Goal: Use online tool/utility: Utilize a website feature to perform a specific function

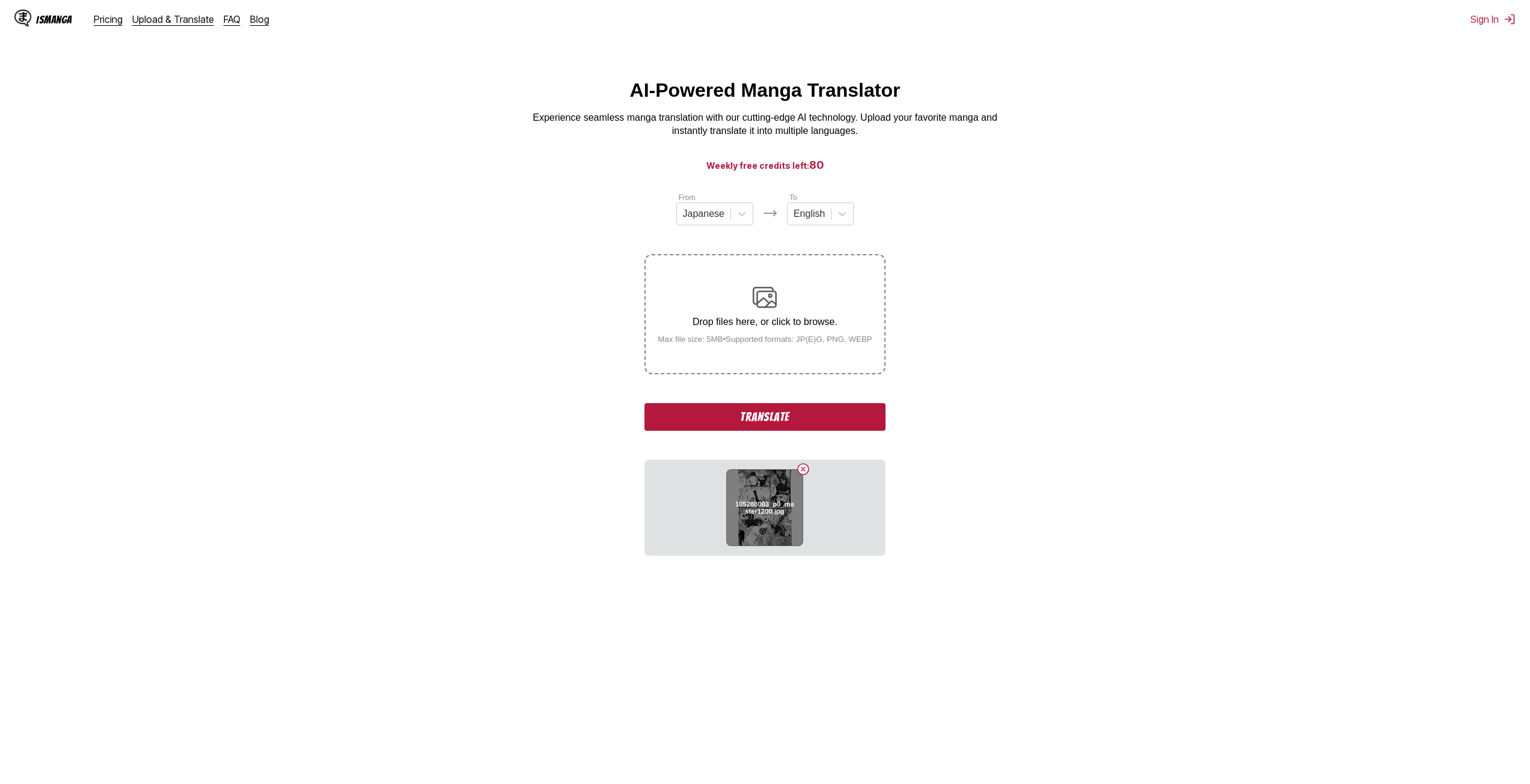
click at [758, 513] on h6 "105288003_p0_master1200.jpg" at bounding box center [765, 508] width 61 height 16
click at [751, 421] on button "Translate" at bounding box center [764, 418] width 240 height 28
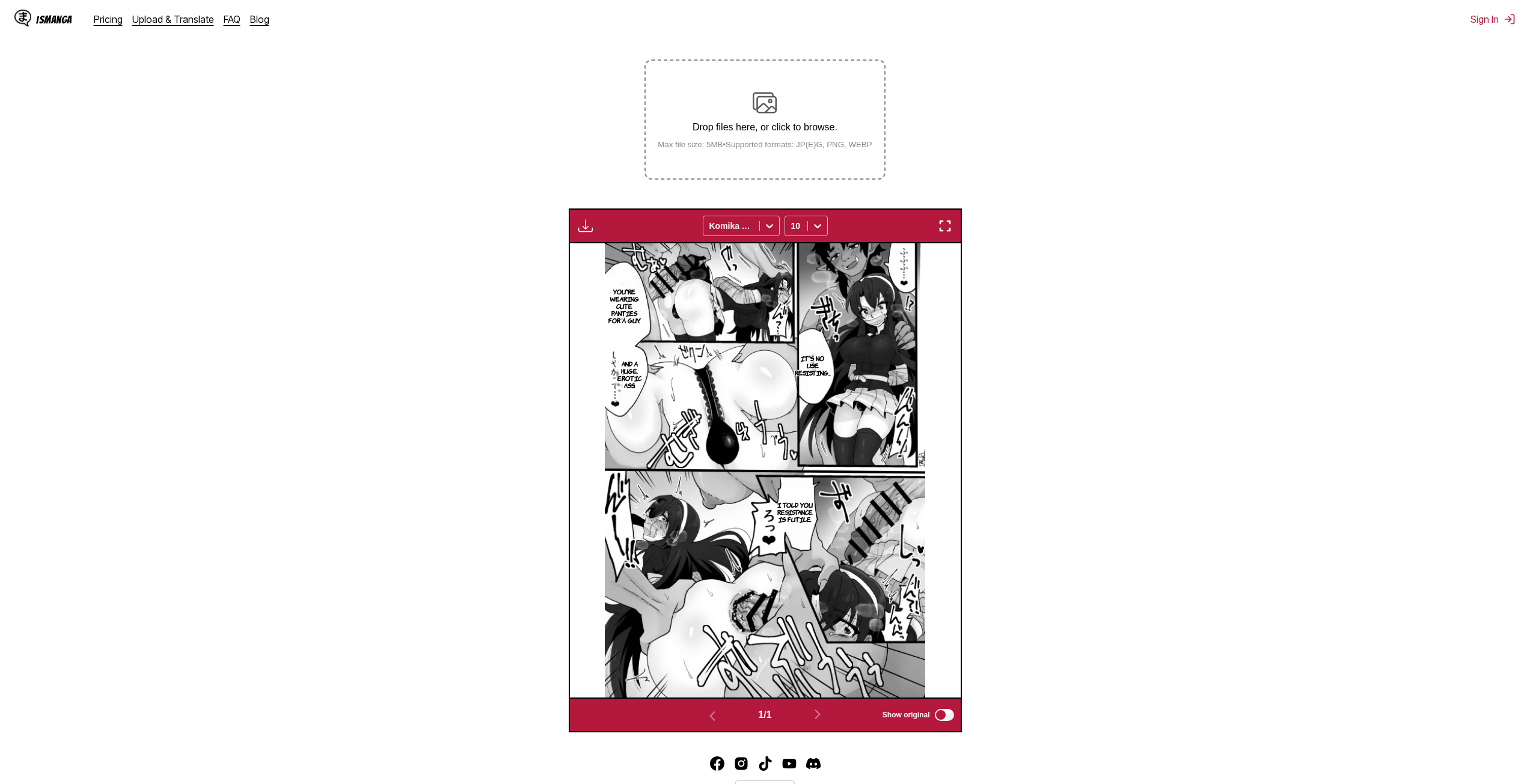
scroll to position [221, 0]
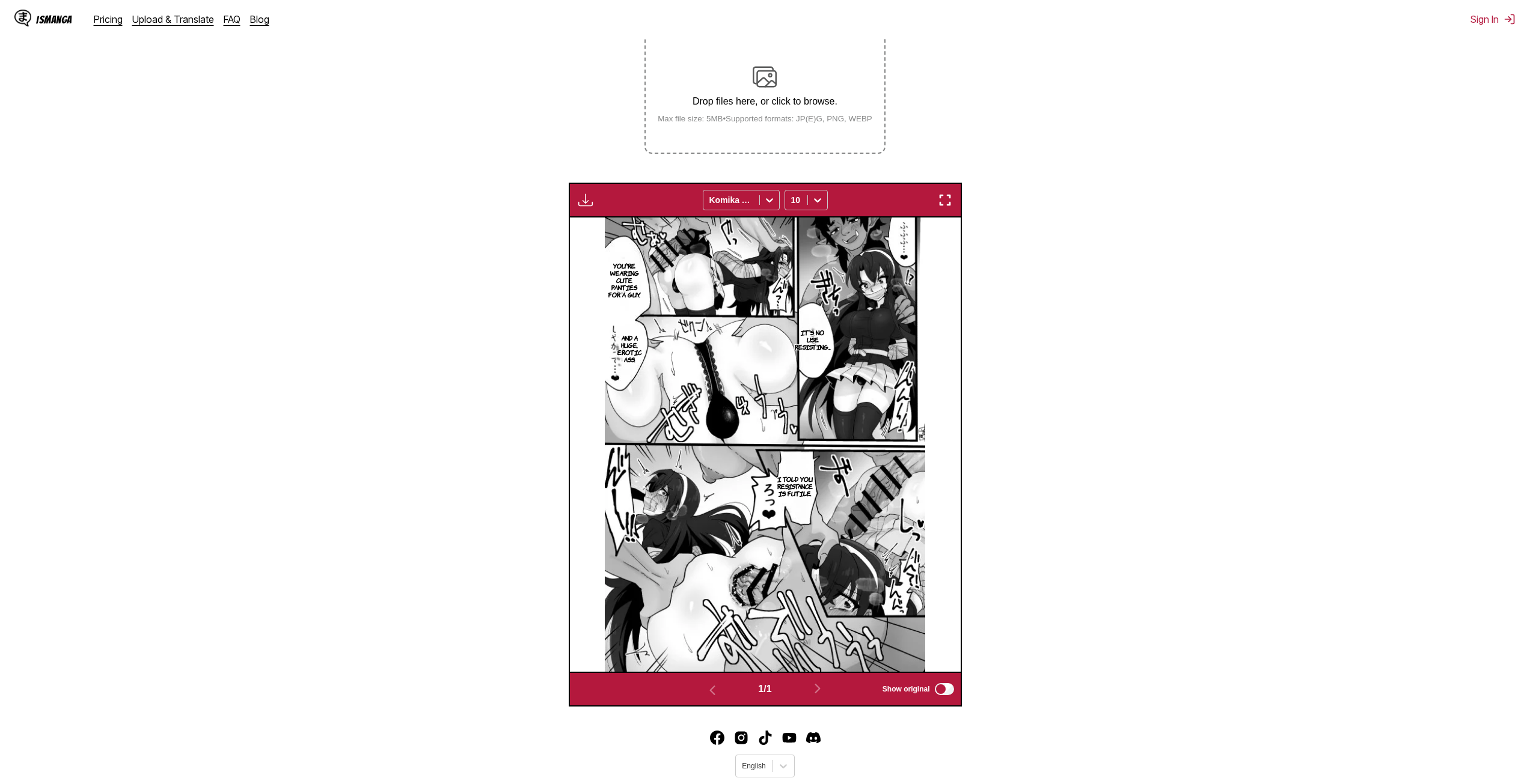
click at [585, 200] on img "button" at bounding box center [586, 200] width 15 height 15
click at [734, 299] on img at bounding box center [765, 444] width 320 height 455
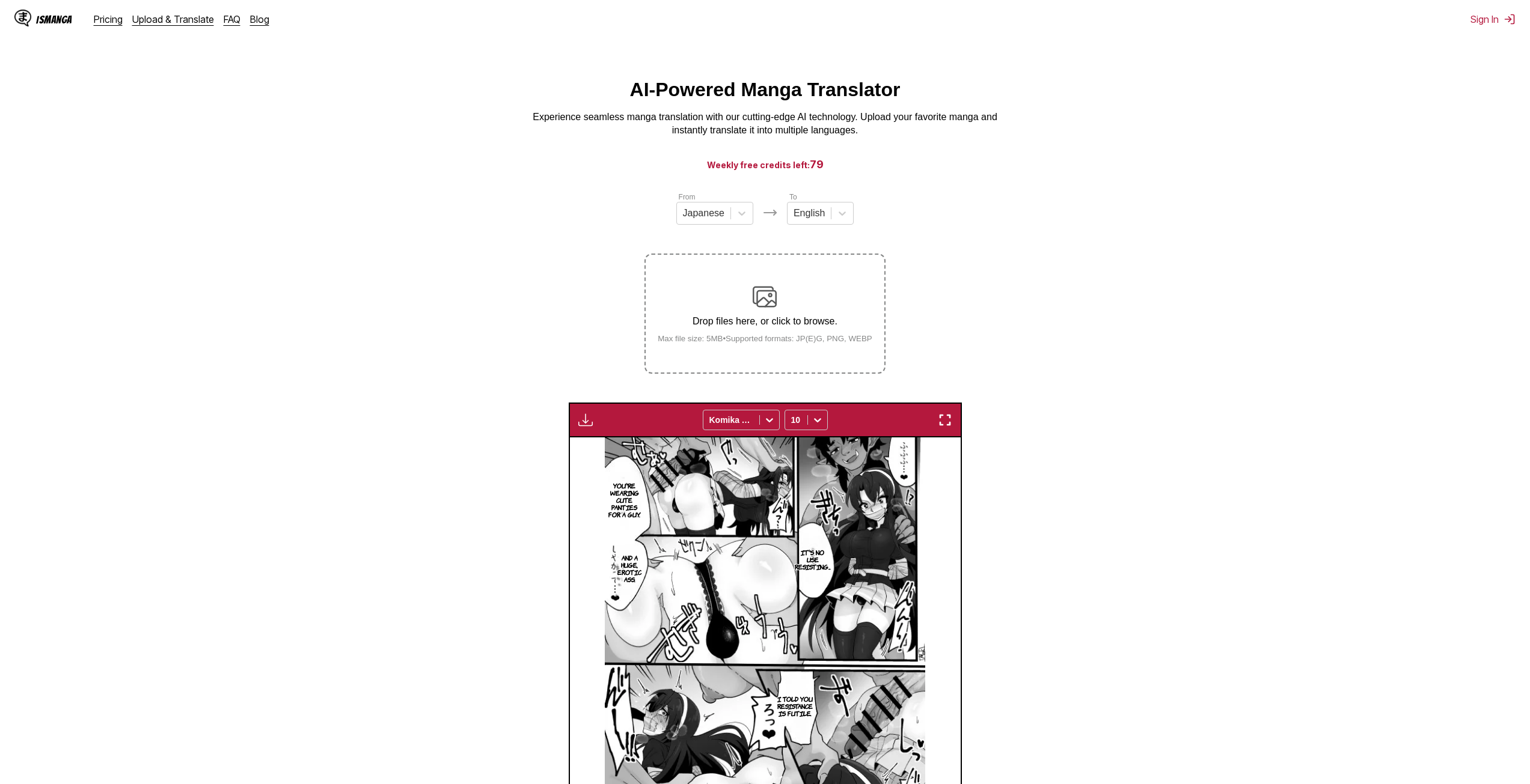
scroll to position [0, 0]
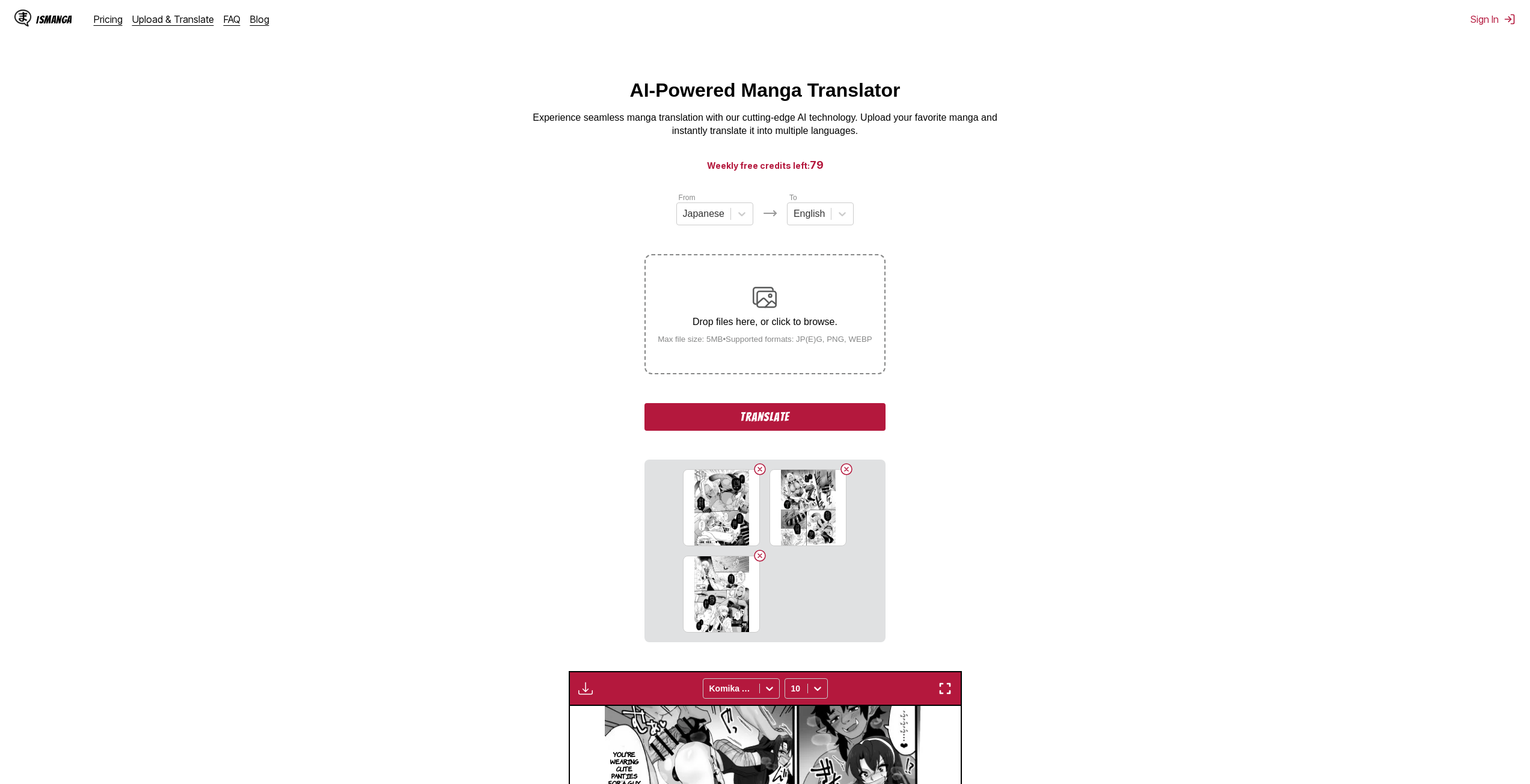
click at [796, 412] on button "Translate" at bounding box center [764, 418] width 240 height 28
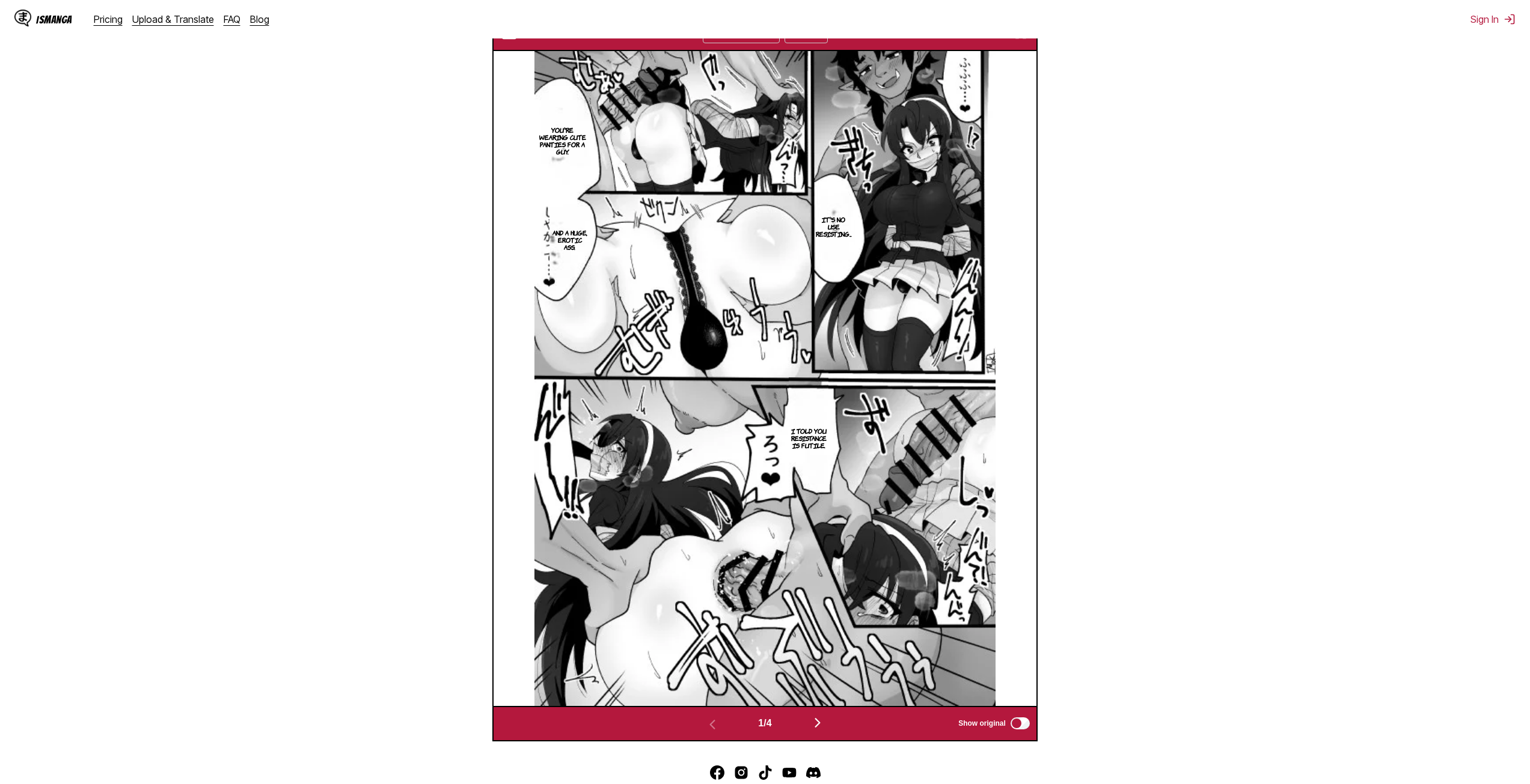
scroll to position [444, 0]
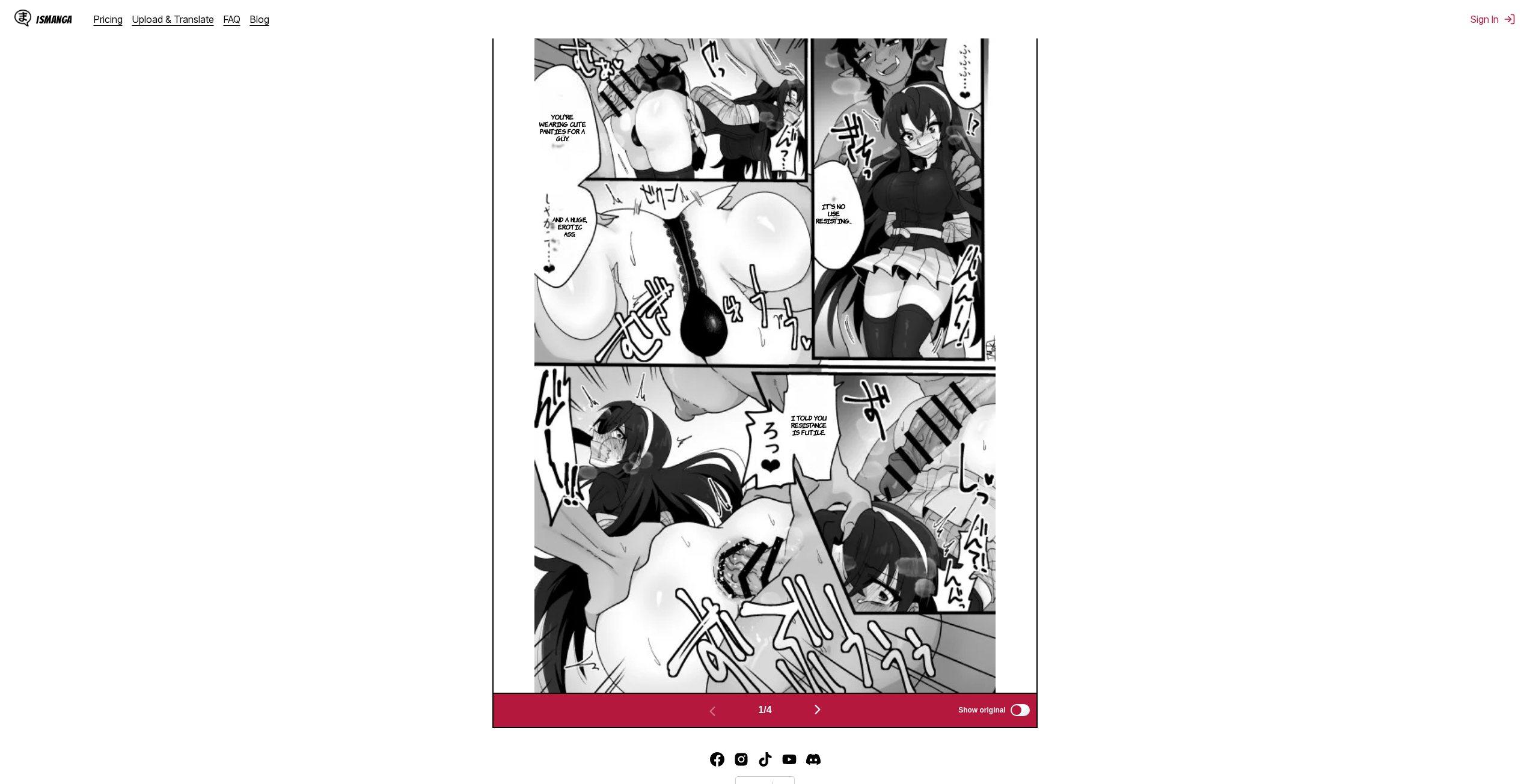
click at [1519, 565] on section "From Japanese To English Drop files here, or click to browse. Max file size: 5M…" at bounding box center [765, 238] width 1511 height 981
click at [822, 715] on img "button" at bounding box center [818, 710] width 15 height 15
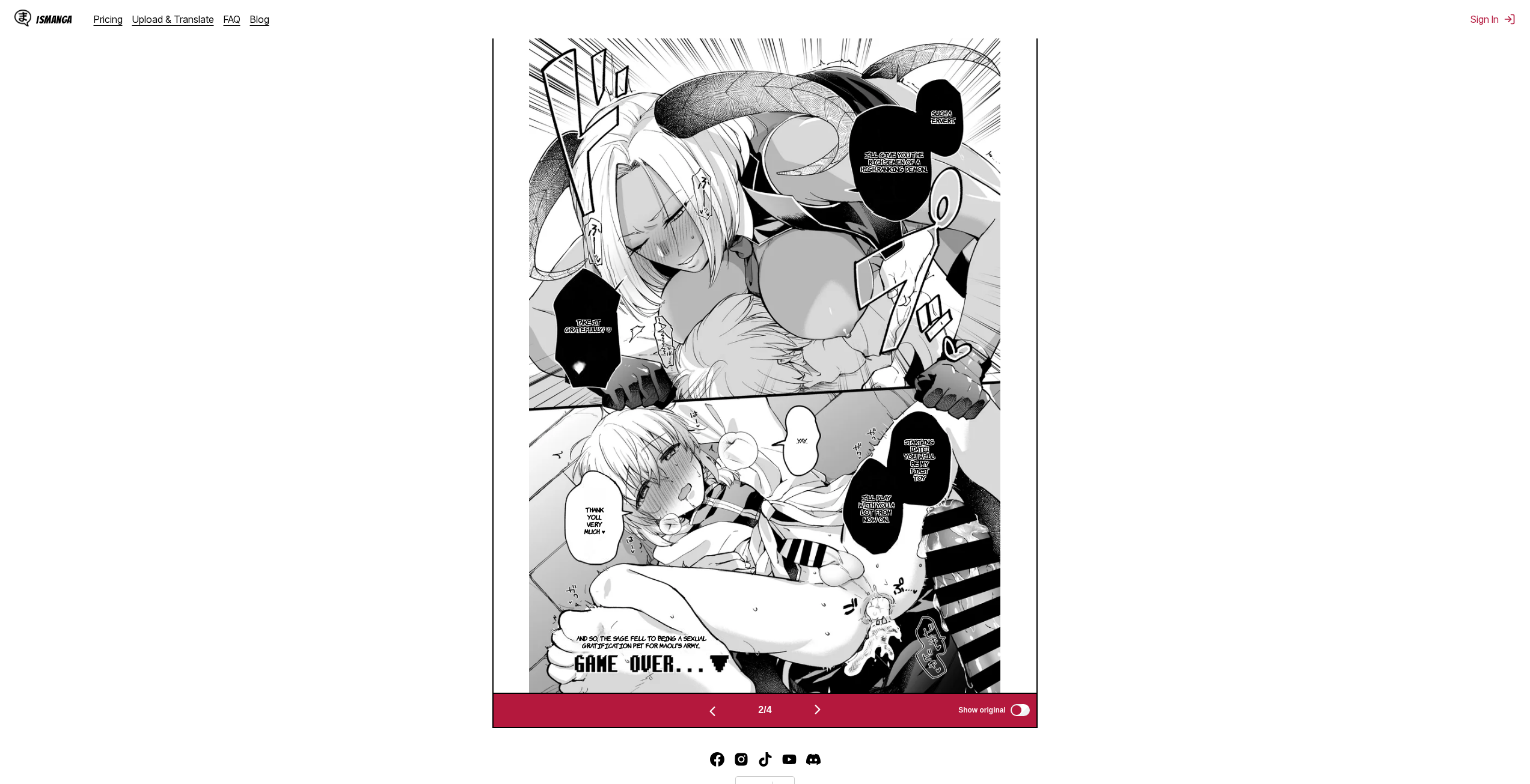
click at [814, 714] on img "button" at bounding box center [818, 710] width 15 height 15
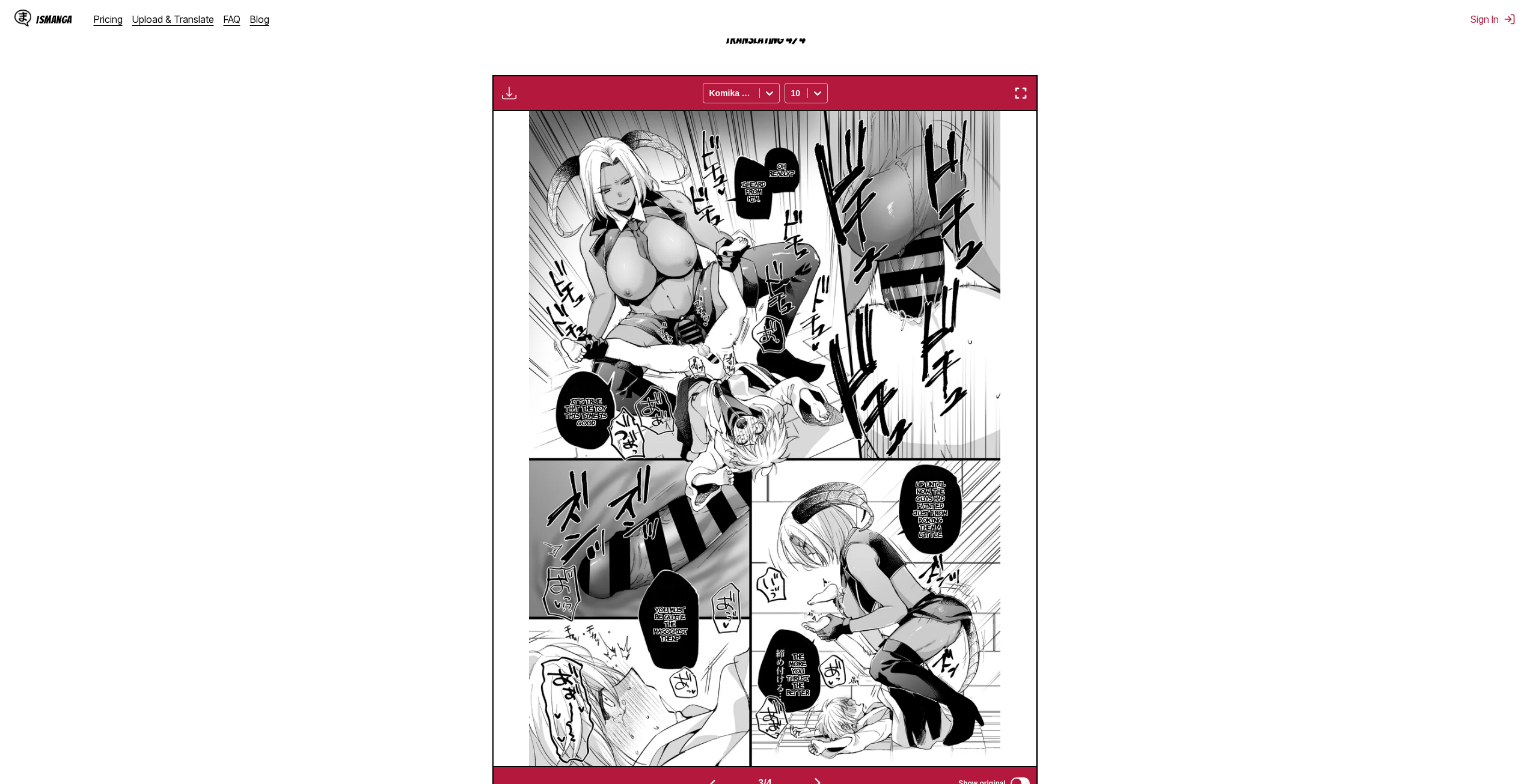
scroll to position [487, 0]
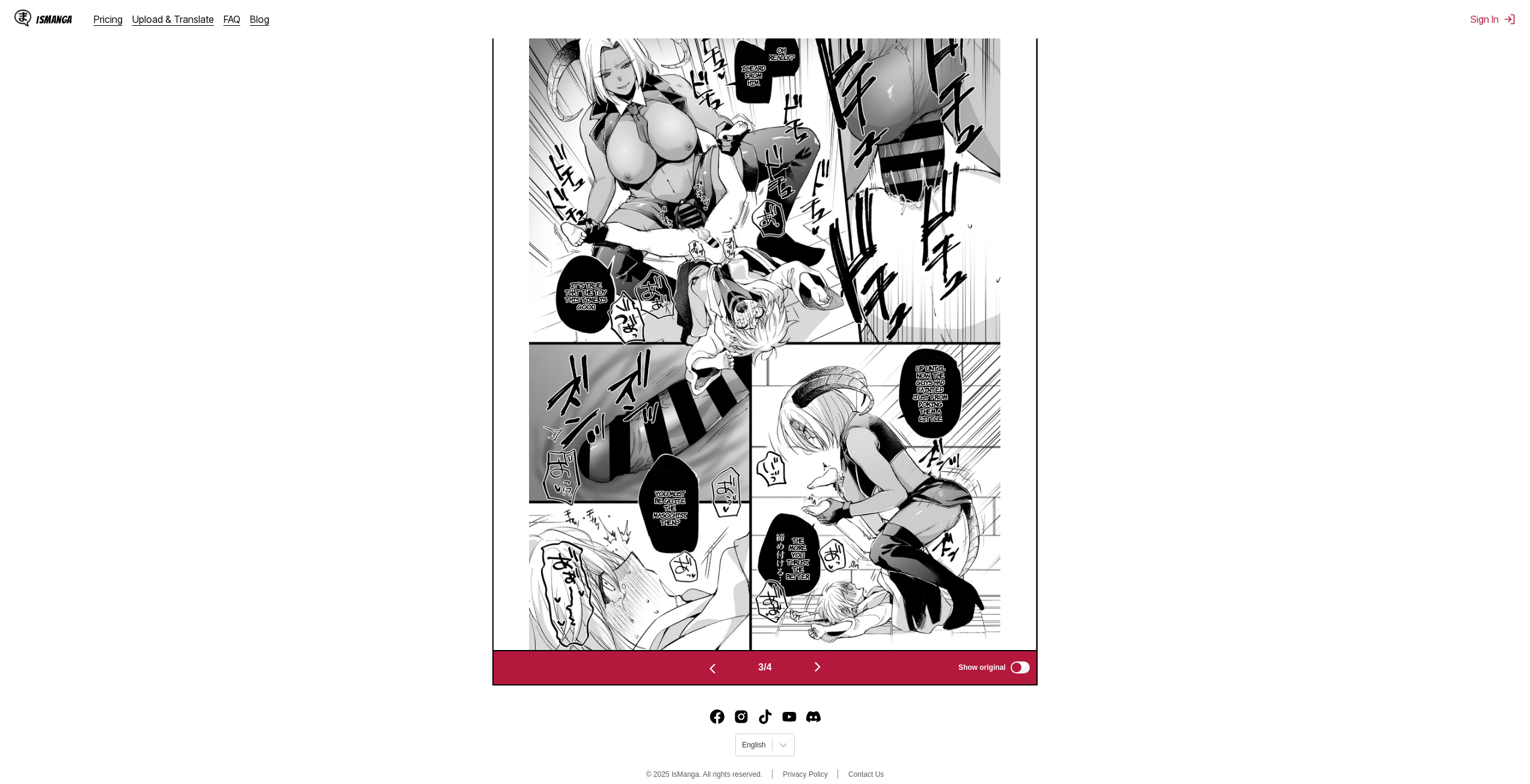
click at [706, 669] on img "button" at bounding box center [713, 669] width 15 height 15
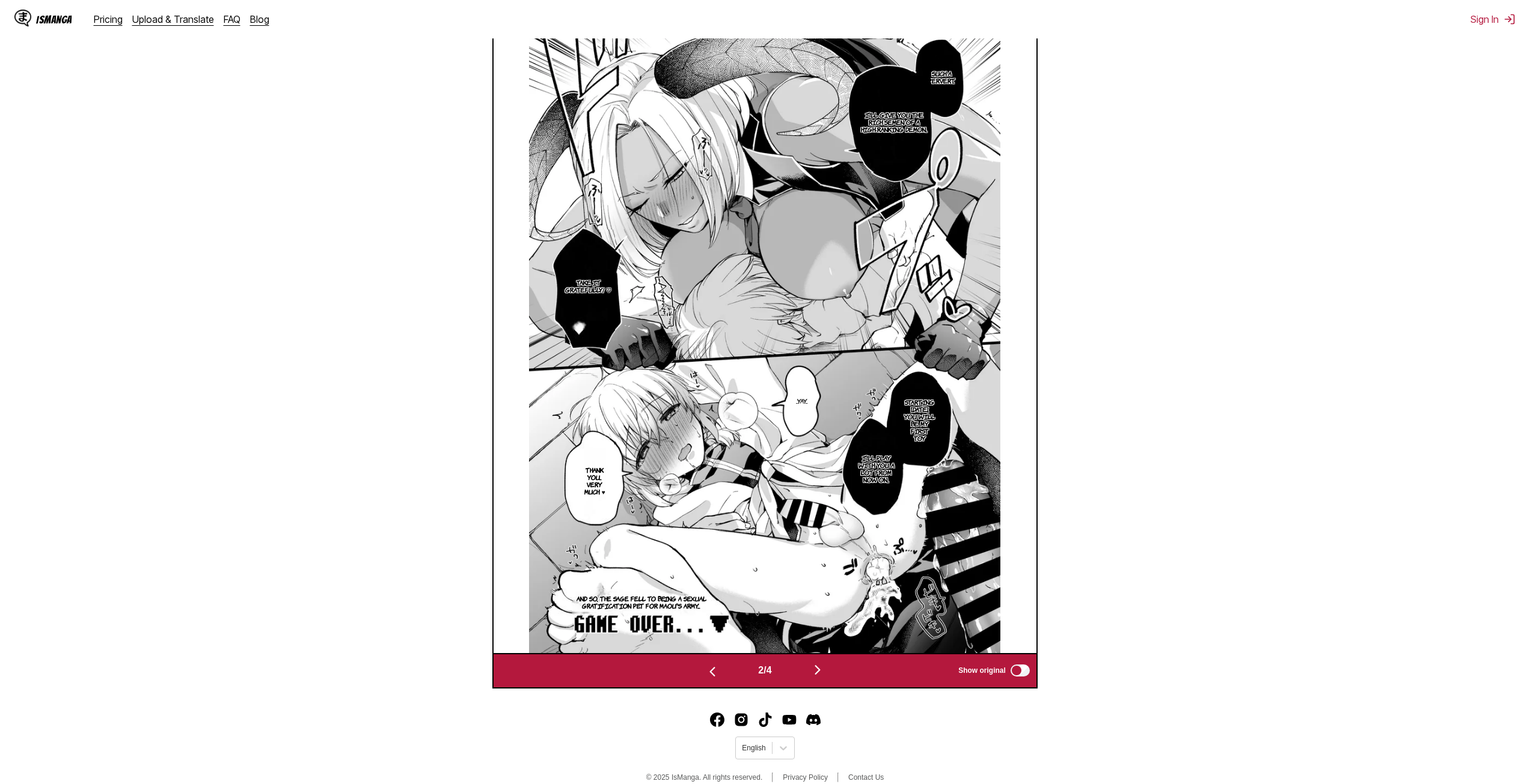
click at [820, 673] on img "button" at bounding box center [818, 670] width 15 height 15
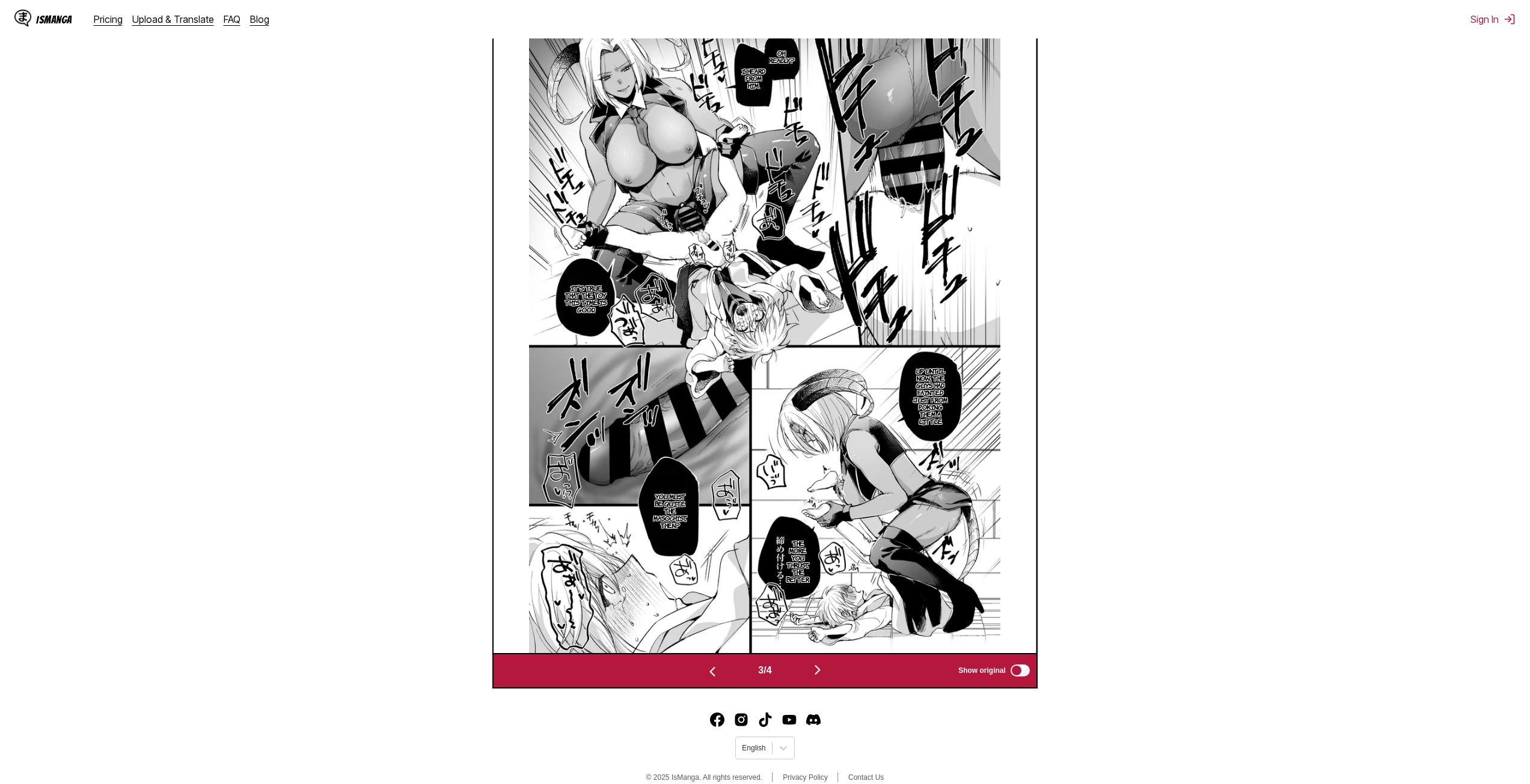
click at [820, 673] on img "button" at bounding box center [818, 670] width 15 height 15
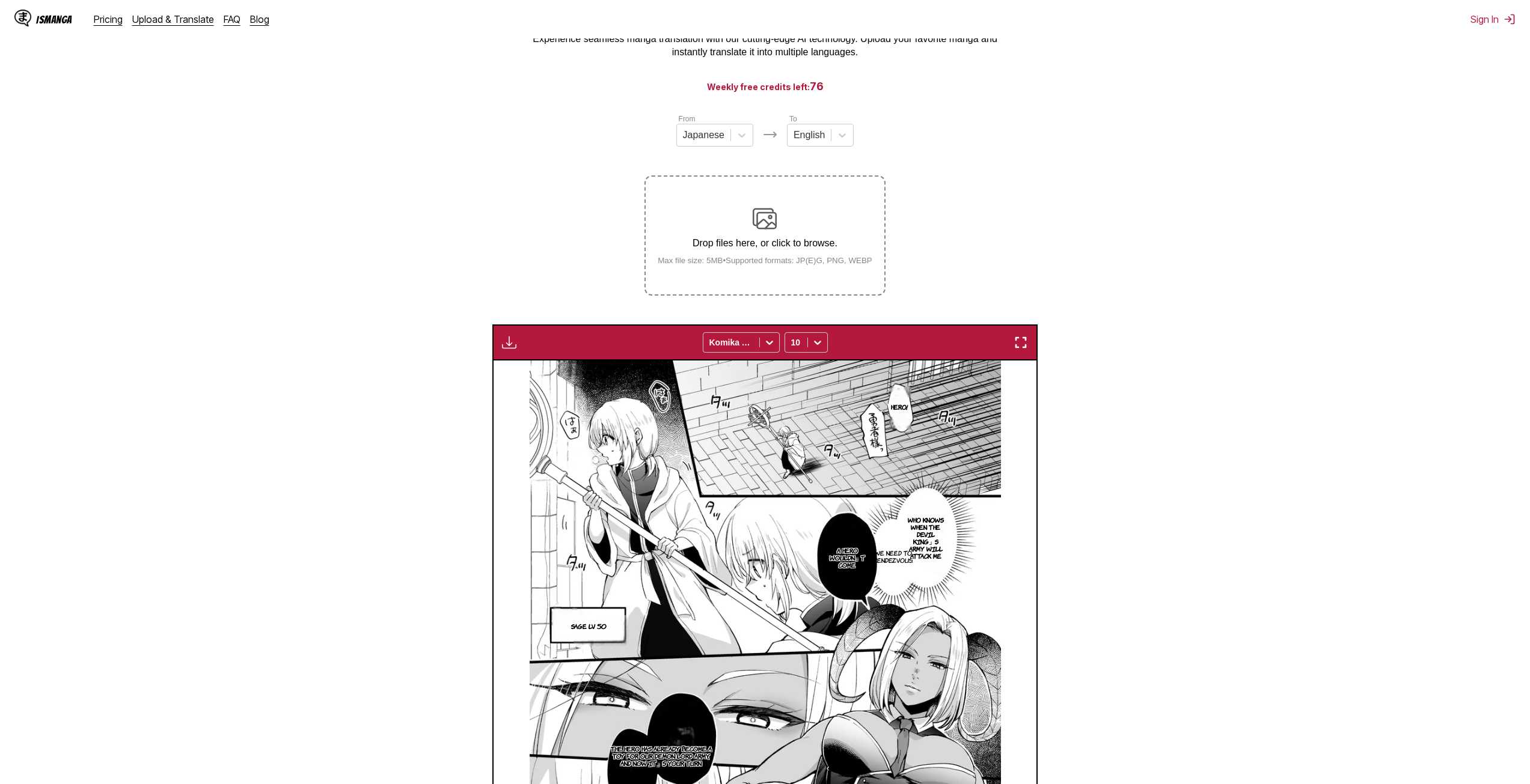
scroll to position [73, 0]
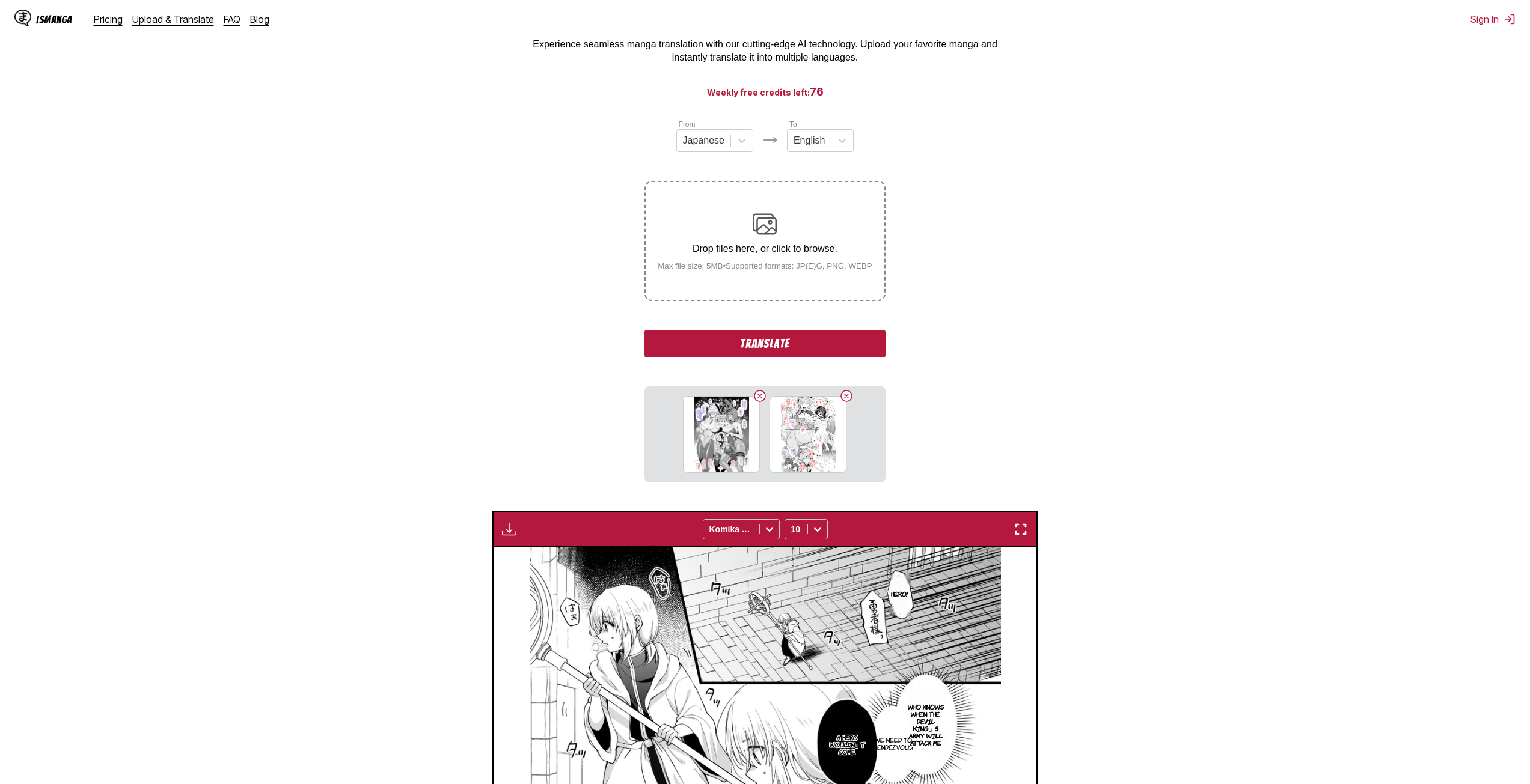
click at [1178, 232] on section "From Japanese To English Drop files here, or click to browse. Max file size: 5M…" at bounding box center [765, 678] width 1511 height 1120
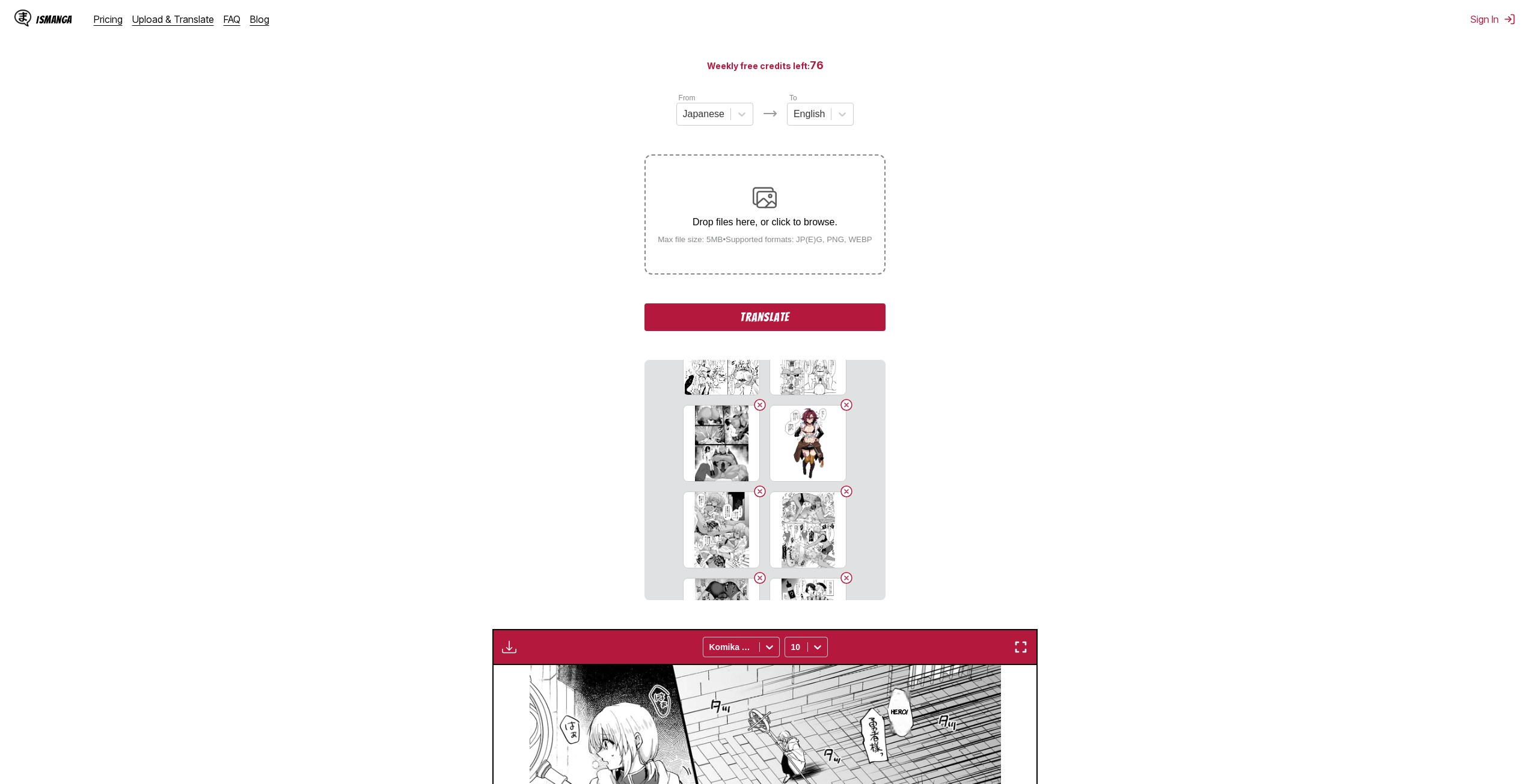
scroll to position [0, 0]
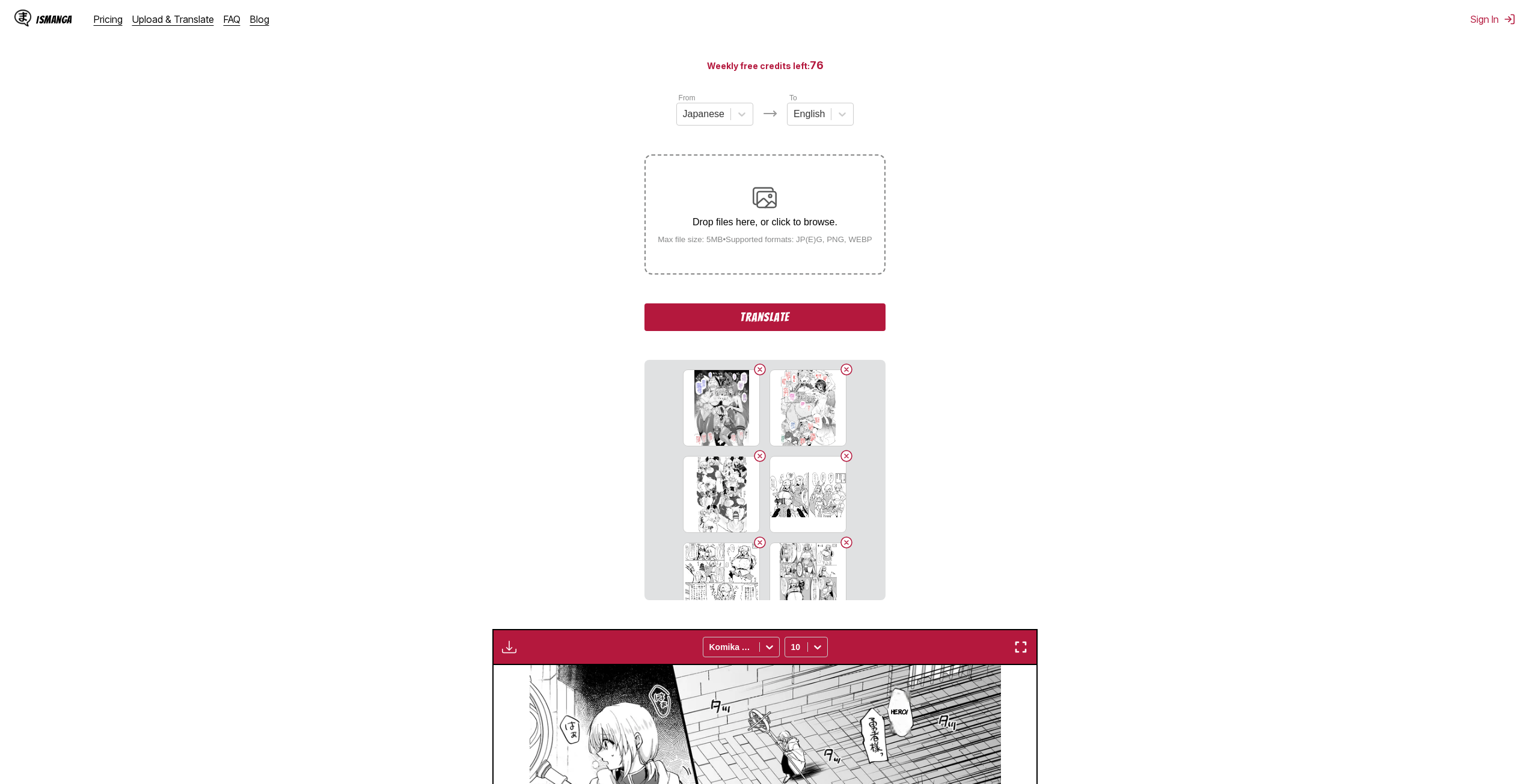
click at [826, 327] on button "Translate" at bounding box center [764, 317] width 240 height 28
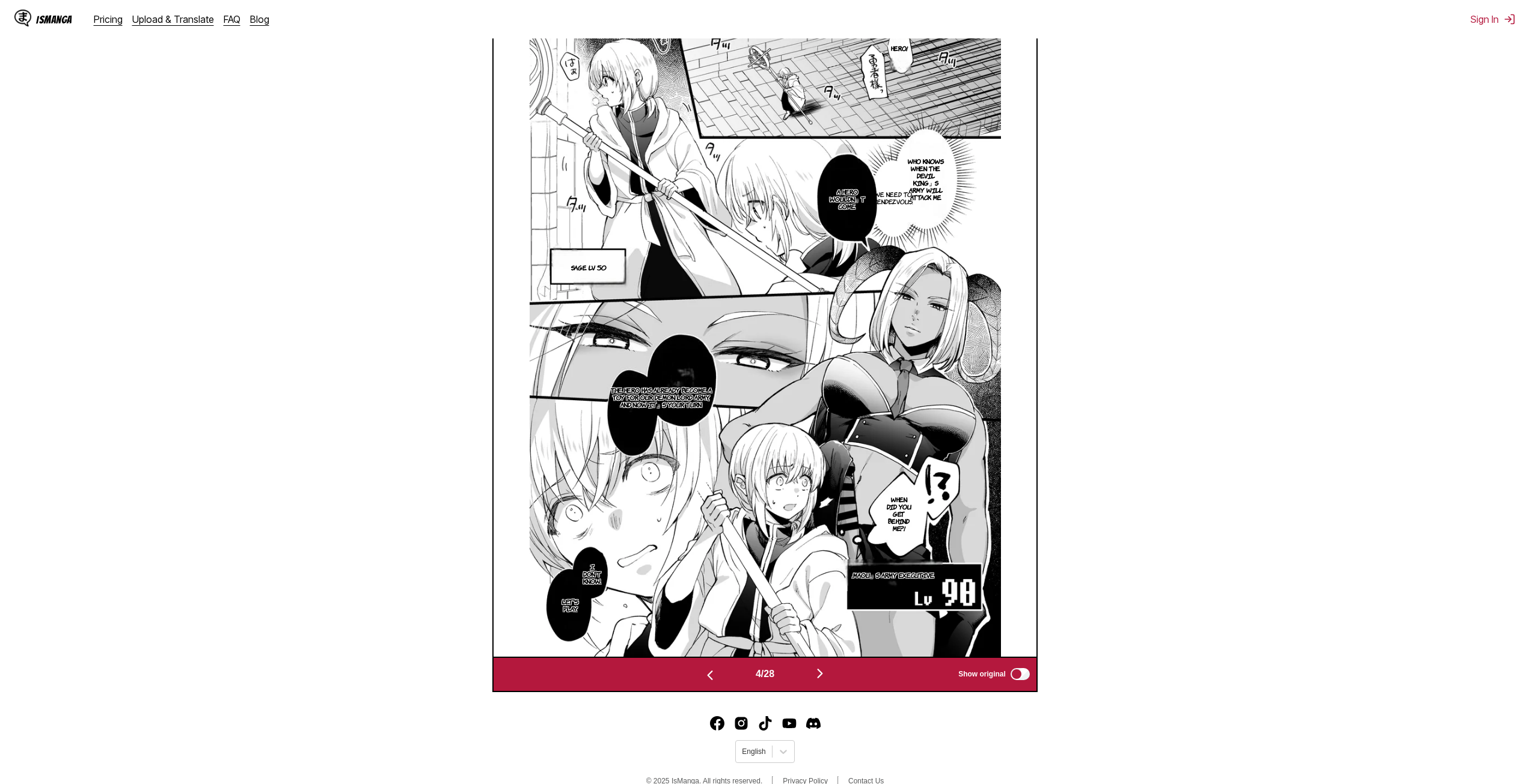
drag, startPoint x: 1538, startPoint y: 196, endPoint x: 1527, endPoint y: 422, distance: 226.3
click at [1527, 422] on main "AI-Powered Manga Translator Experience seamless manga translation with our cutt…" at bounding box center [765, 146] width 1530 height 1093
click at [1527, 422] on main "AI-Powered Manga Translator Experience seamless manga translation with our cutt…" at bounding box center [765, 145] width 1530 height 1093
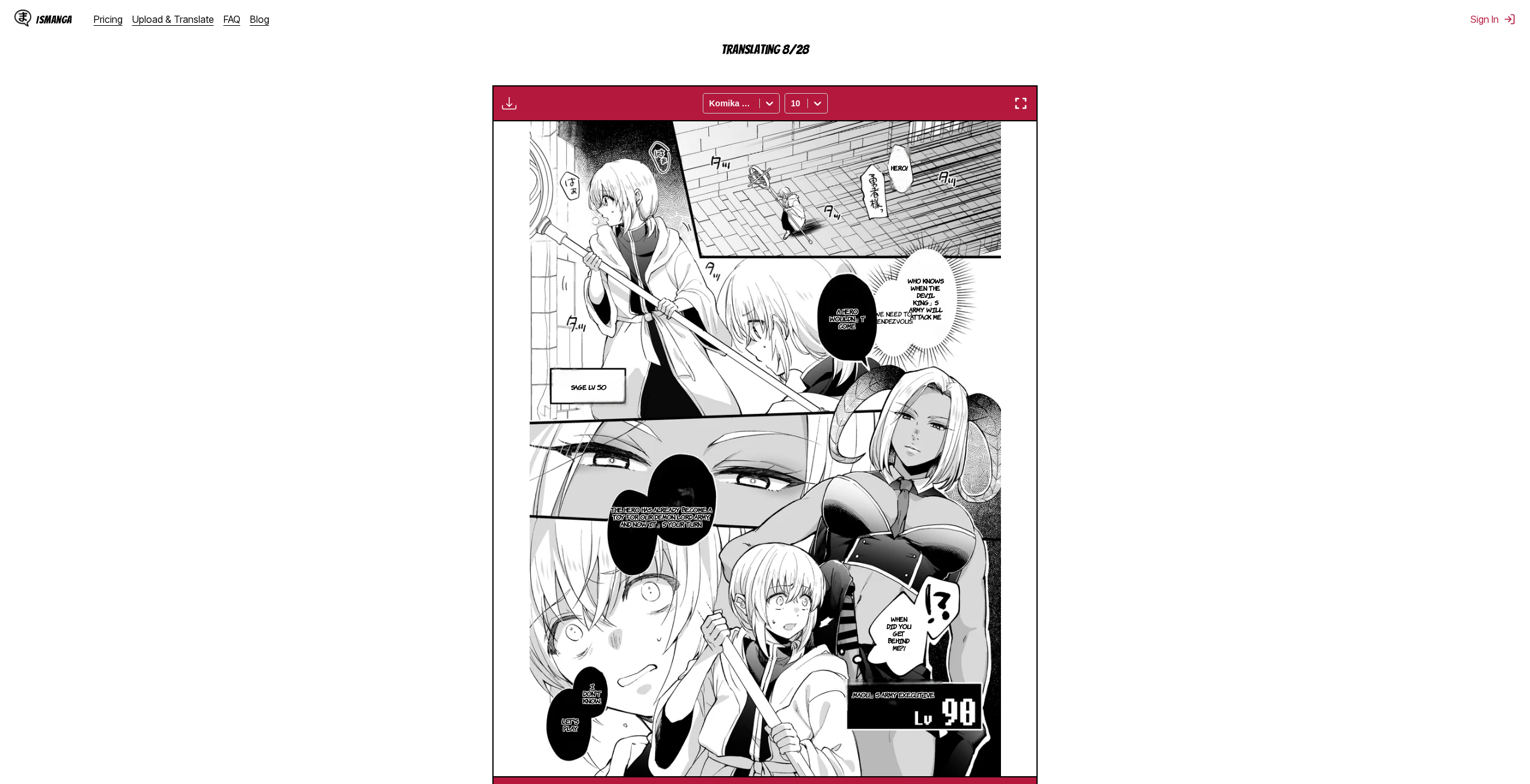
scroll to position [502, 0]
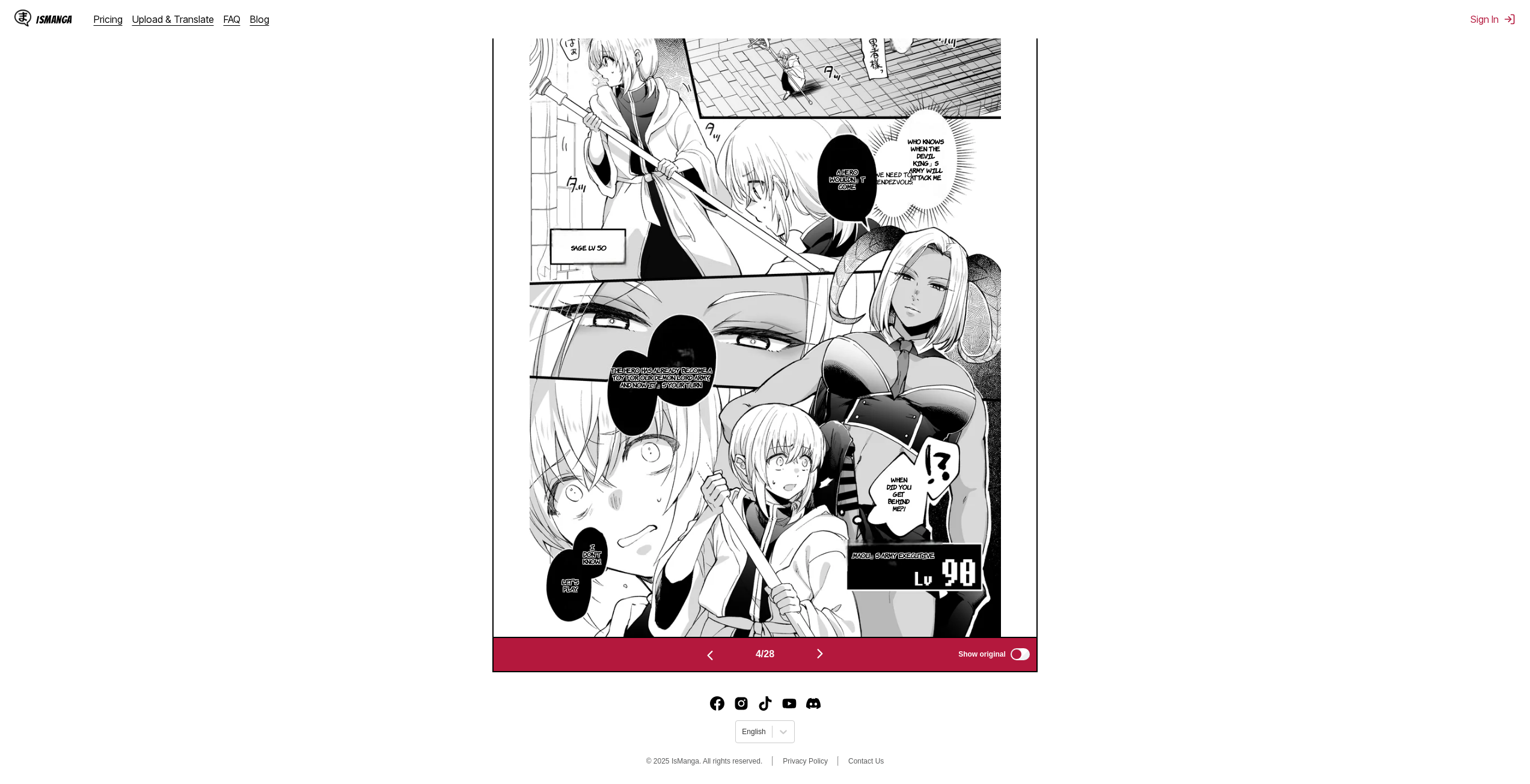
click at [824, 656] on img "button" at bounding box center [821, 654] width 15 height 15
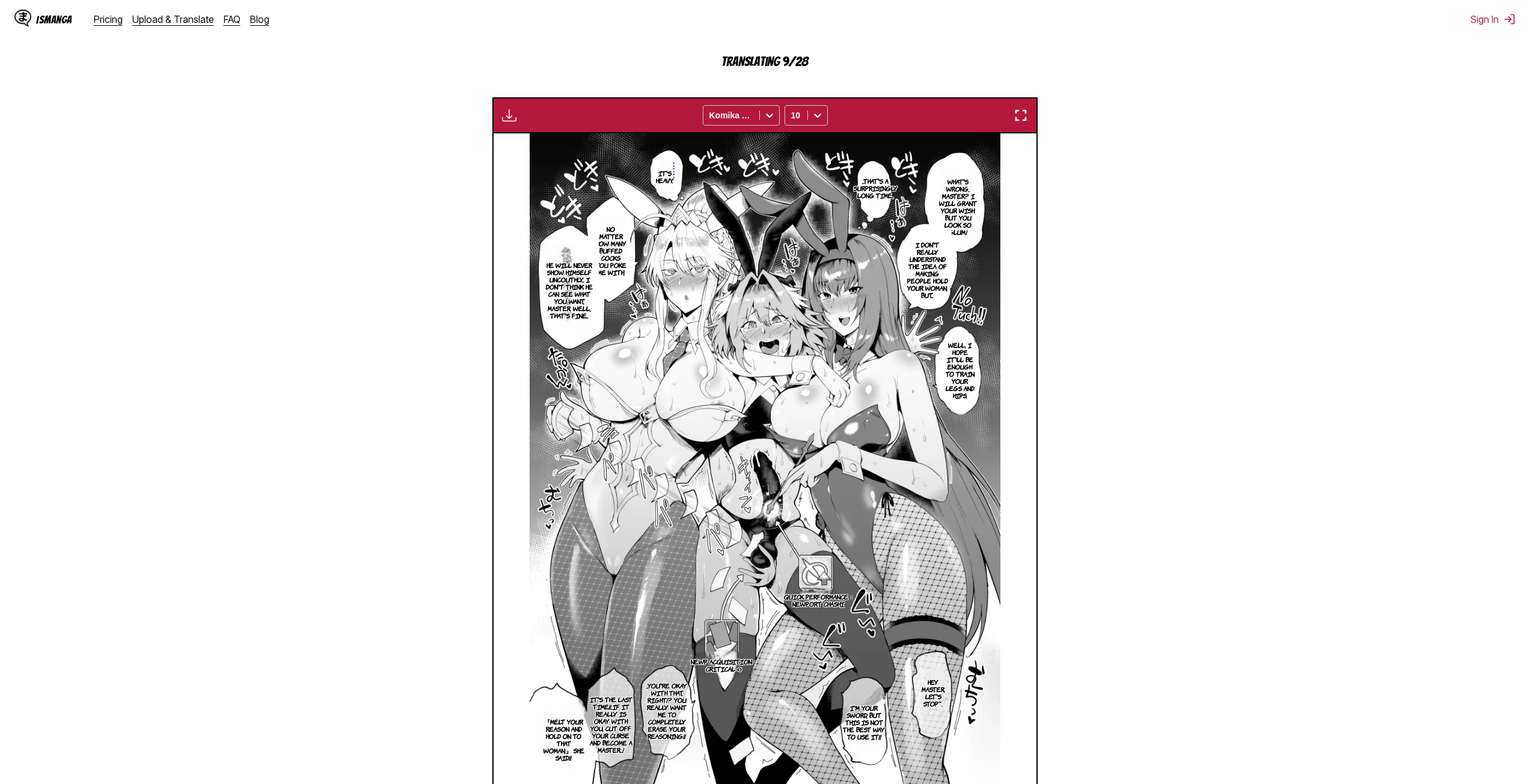
scroll to position [424, 0]
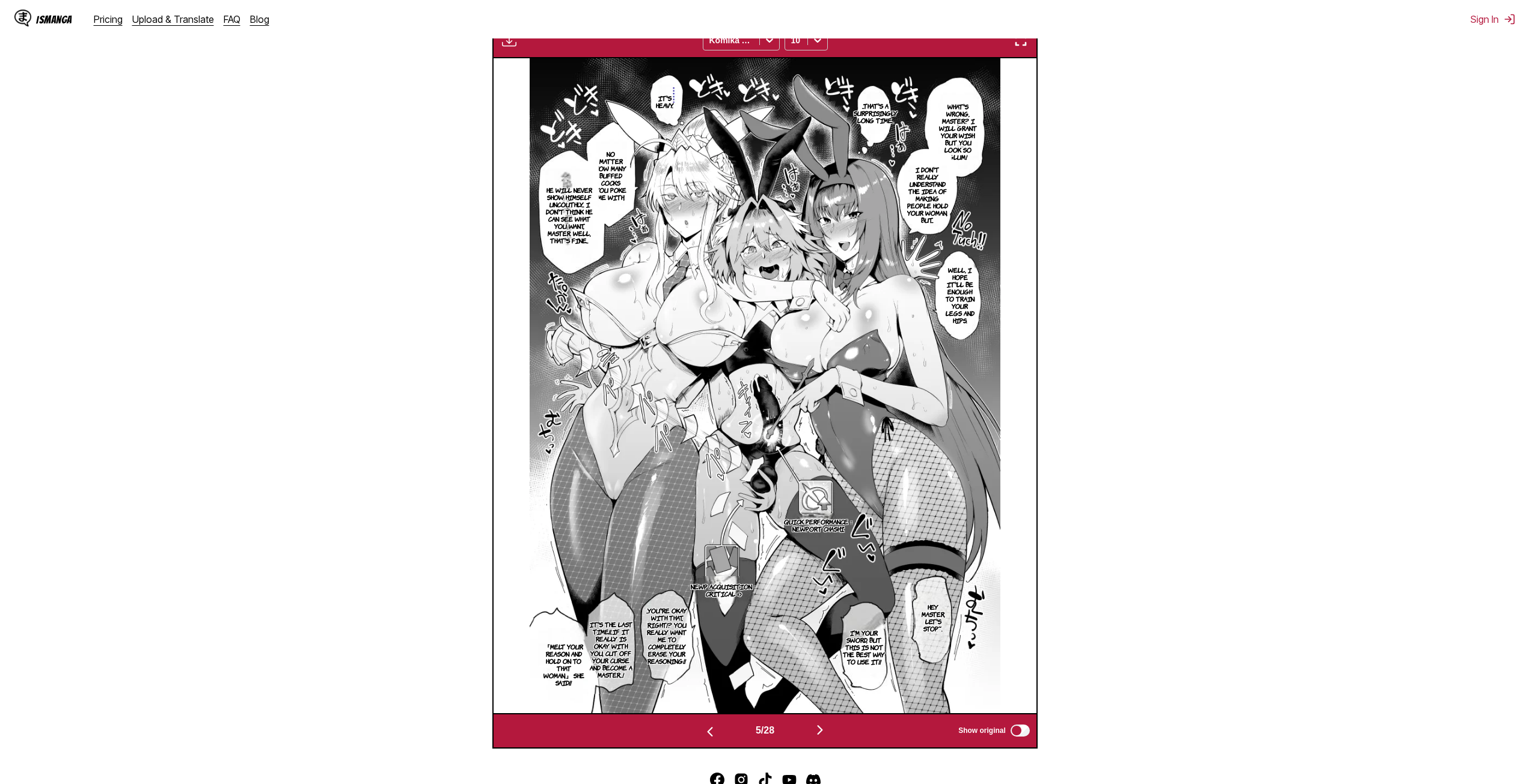
click at [819, 729] on img "button" at bounding box center [821, 730] width 15 height 15
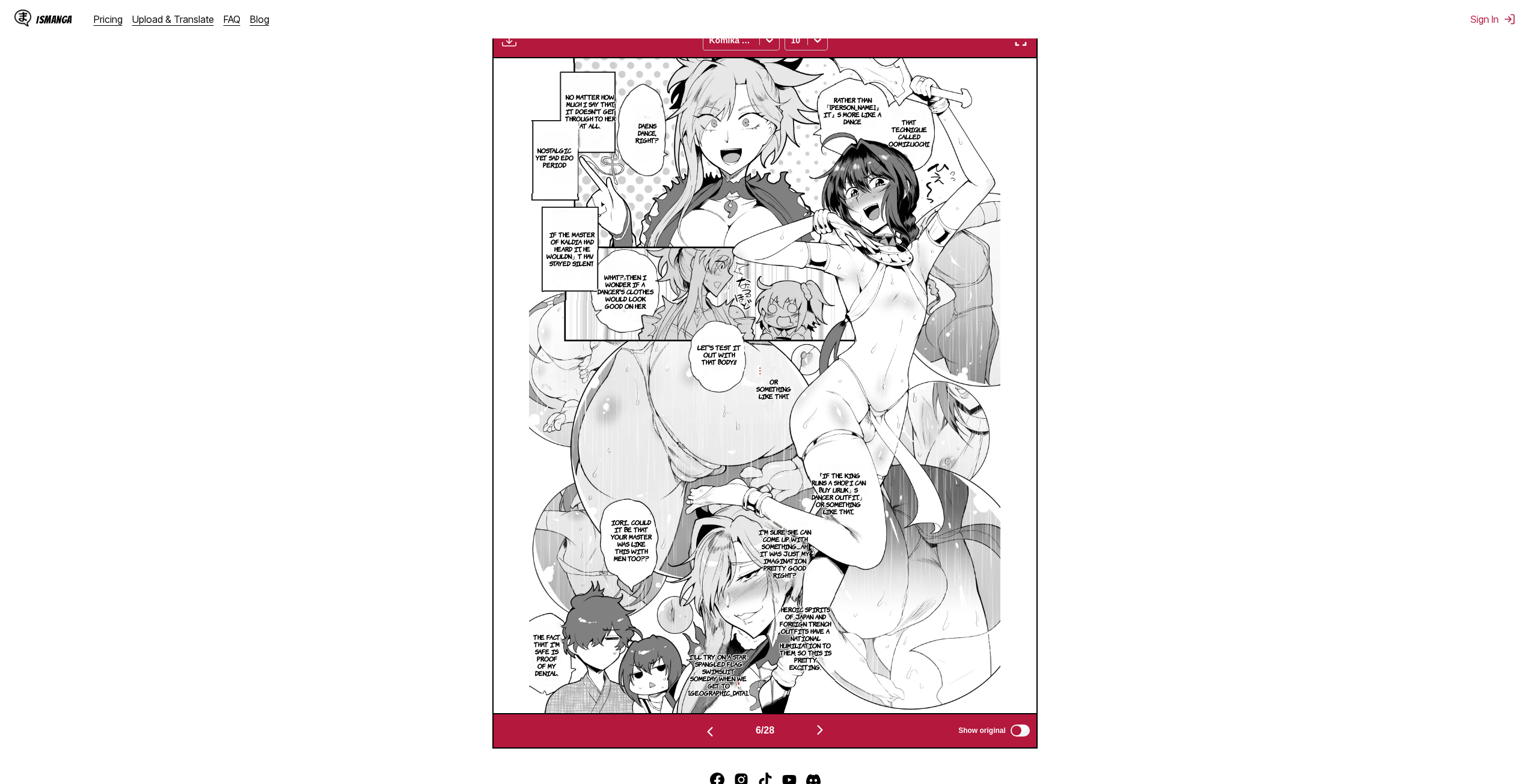
click at [818, 731] on img "button" at bounding box center [821, 730] width 15 height 15
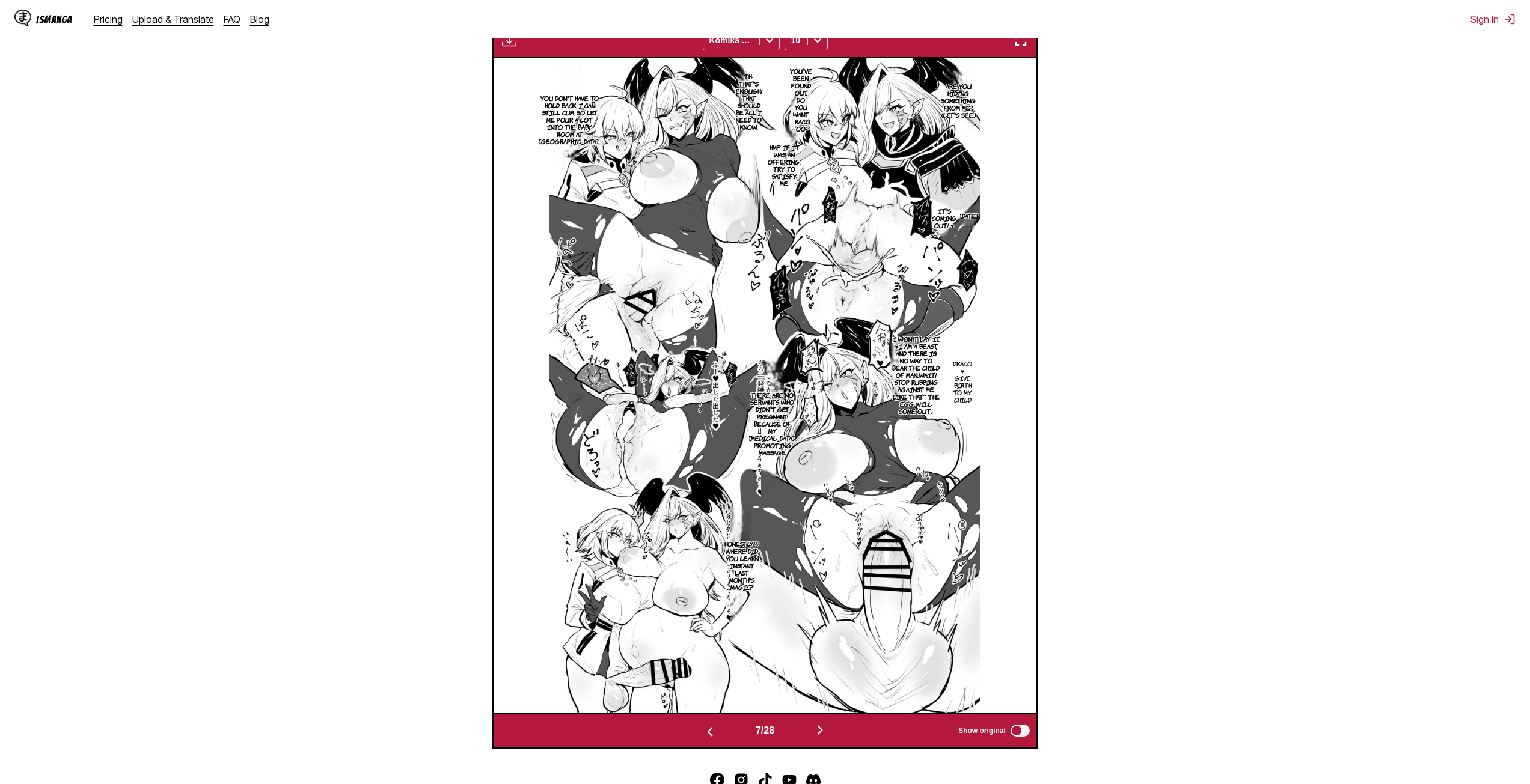
click at [819, 732] on img "button" at bounding box center [821, 730] width 15 height 15
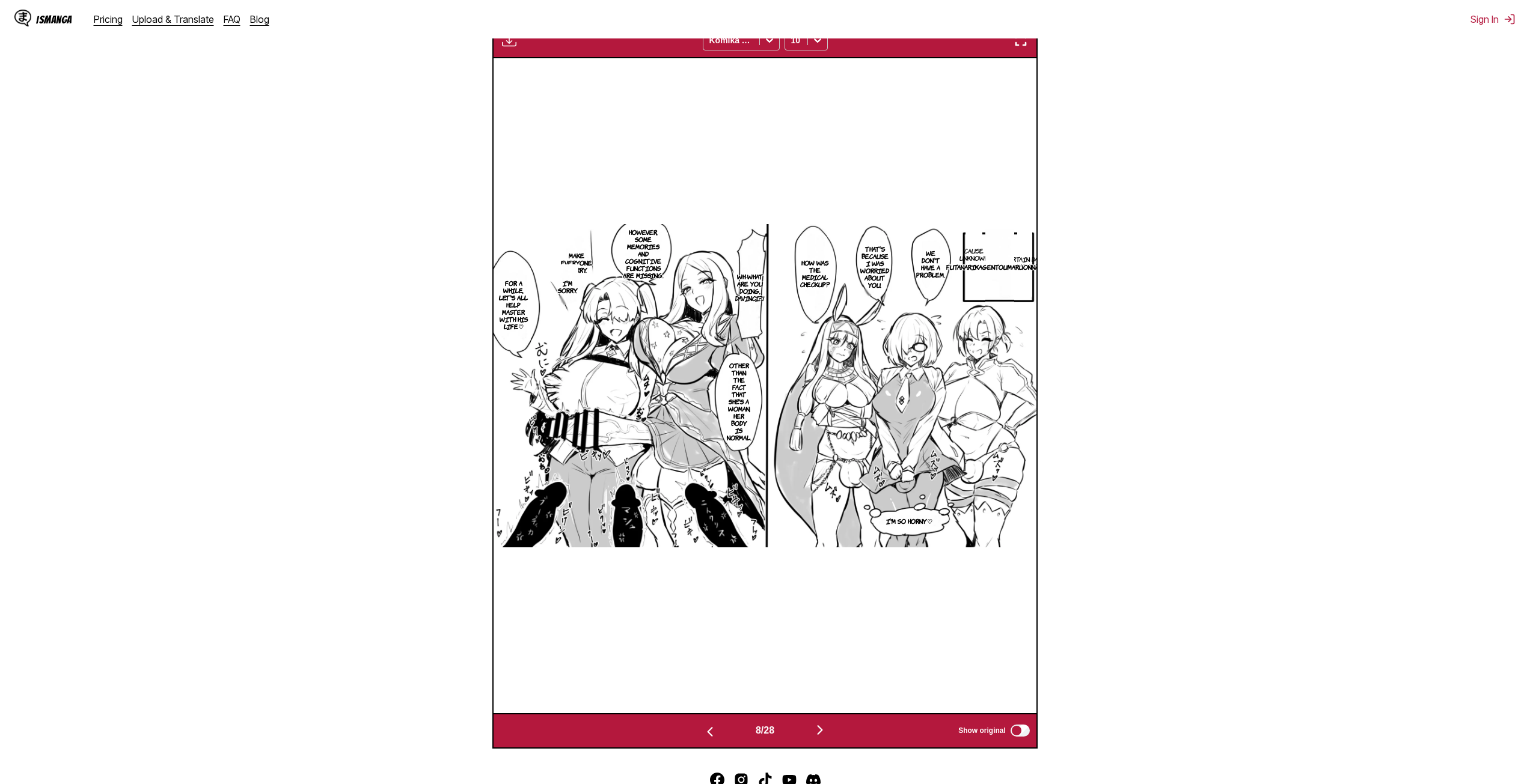
click at [822, 728] on img "button" at bounding box center [821, 730] width 15 height 15
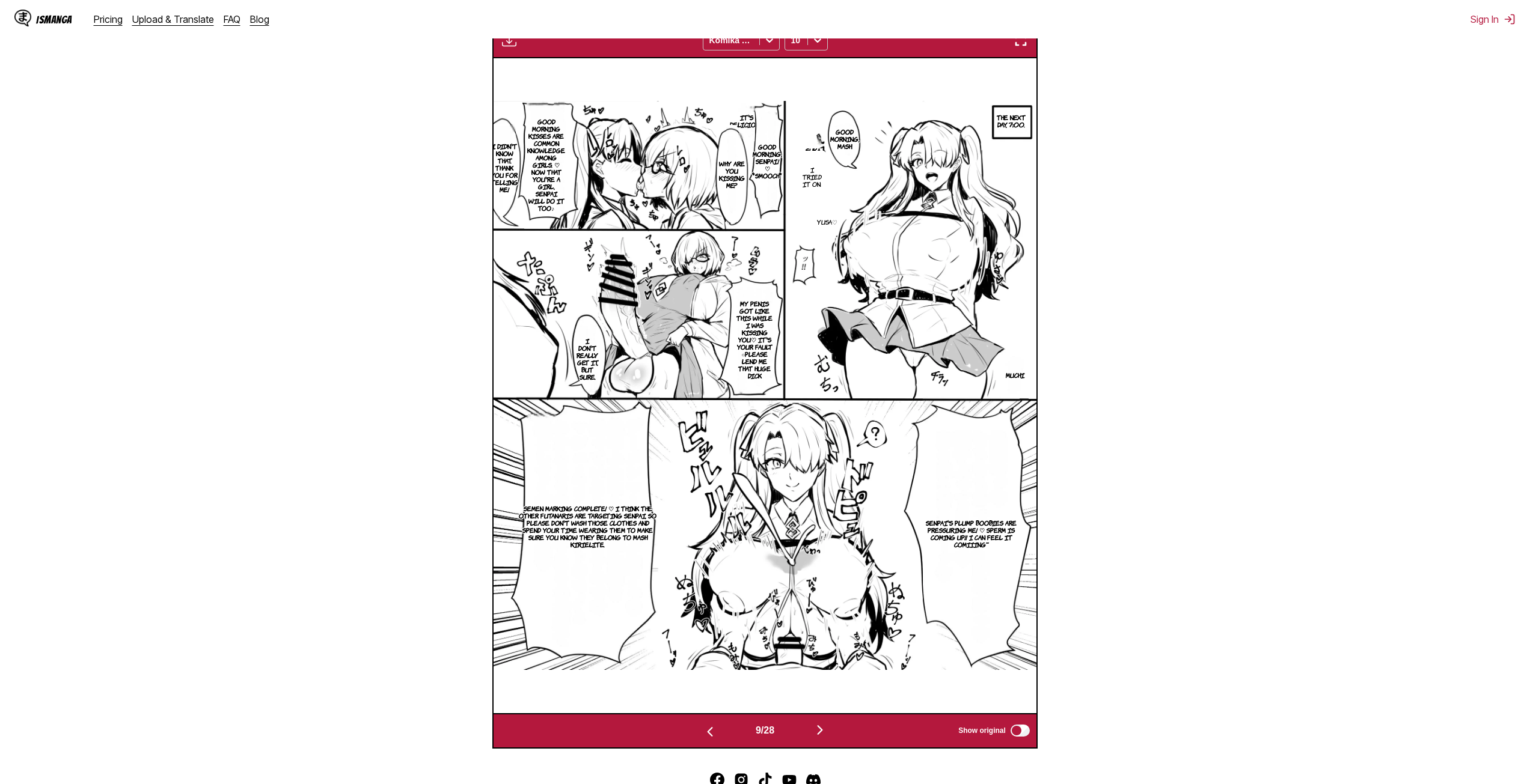
click at [820, 730] on img "button" at bounding box center [821, 730] width 15 height 15
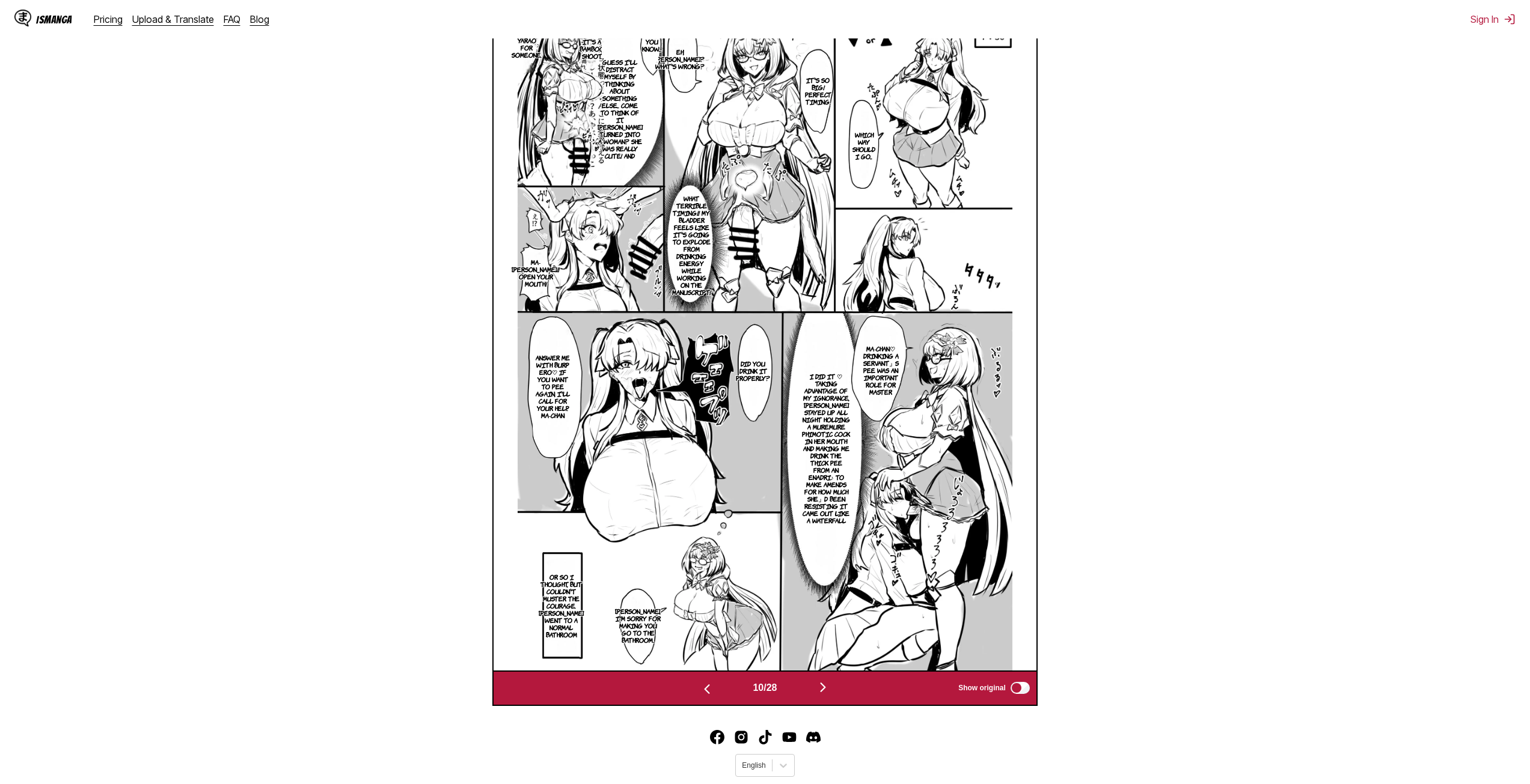
scroll to position [381, 0]
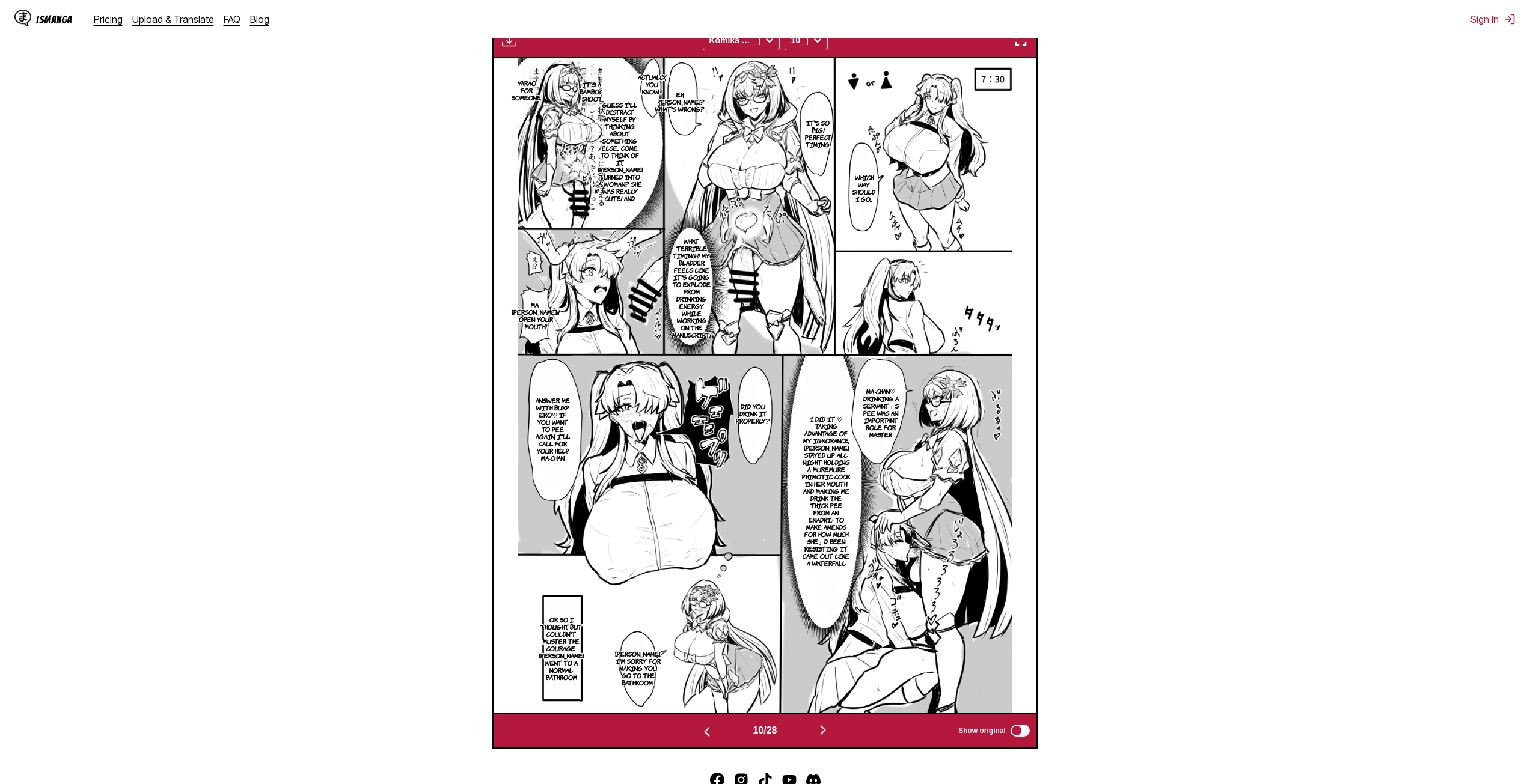
click at [822, 732] on img "button" at bounding box center [823, 730] width 15 height 15
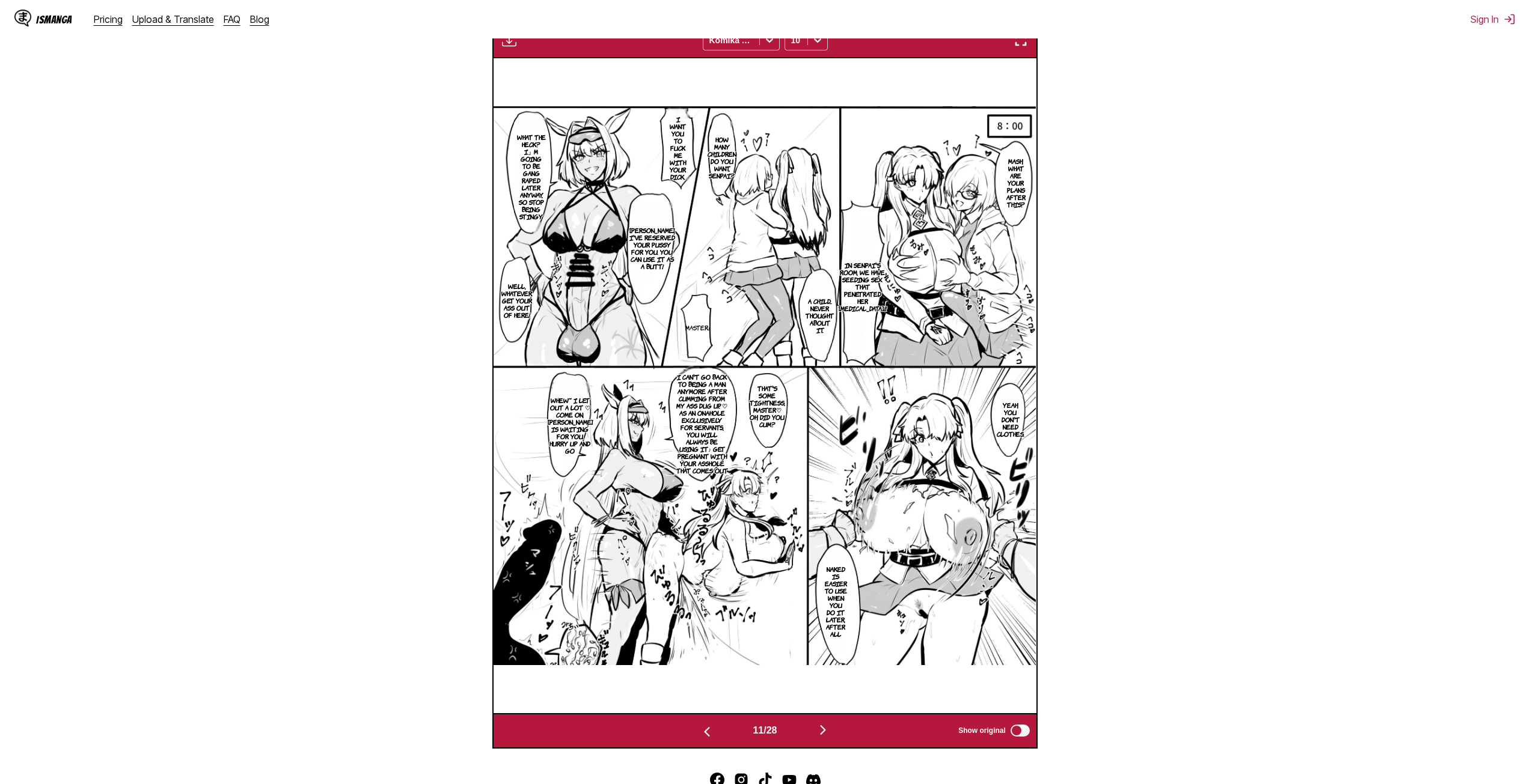
click at [821, 726] on img "button" at bounding box center [823, 730] width 15 height 15
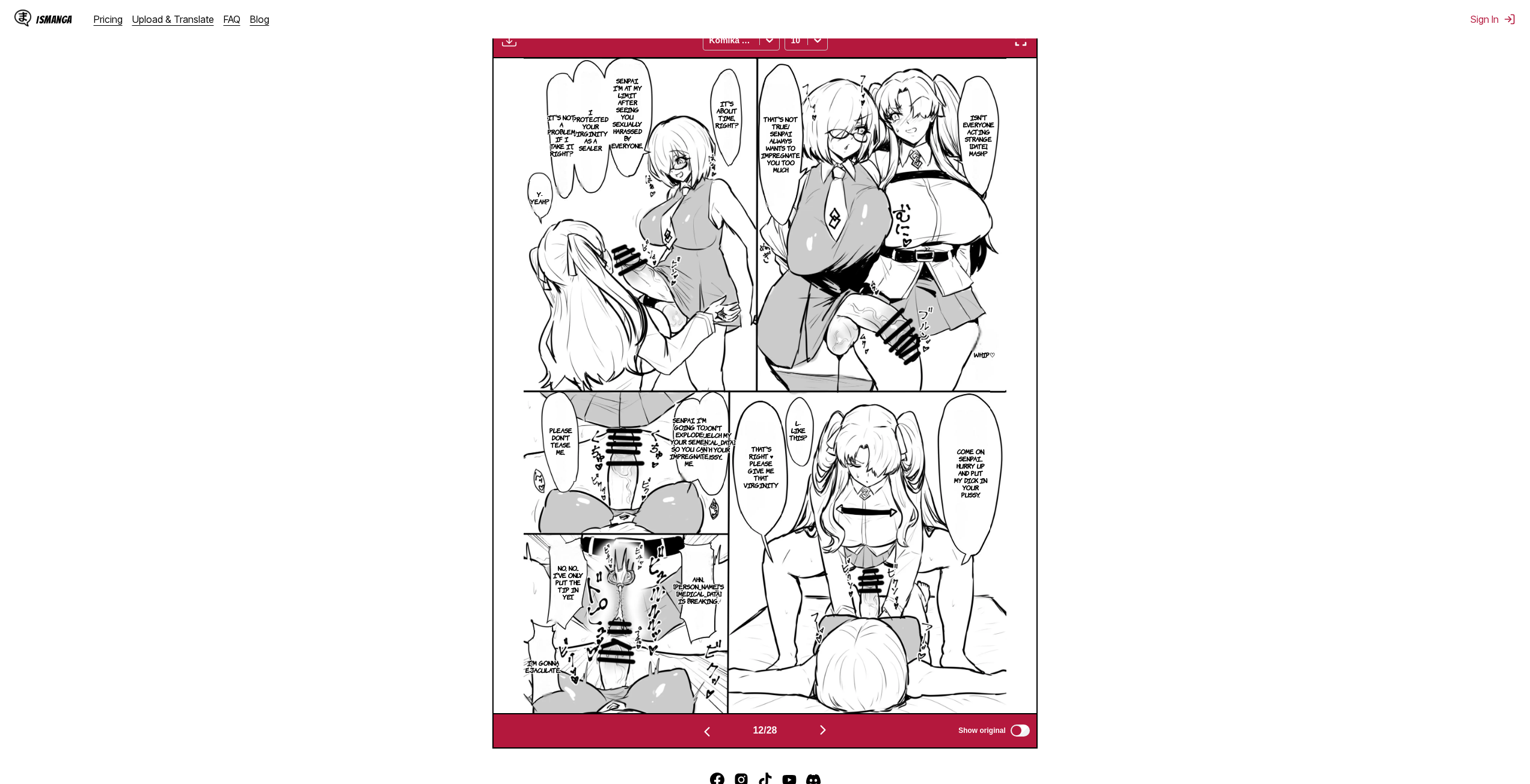
click at [823, 726] on img "button" at bounding box center [823, 730] width 15 height 15
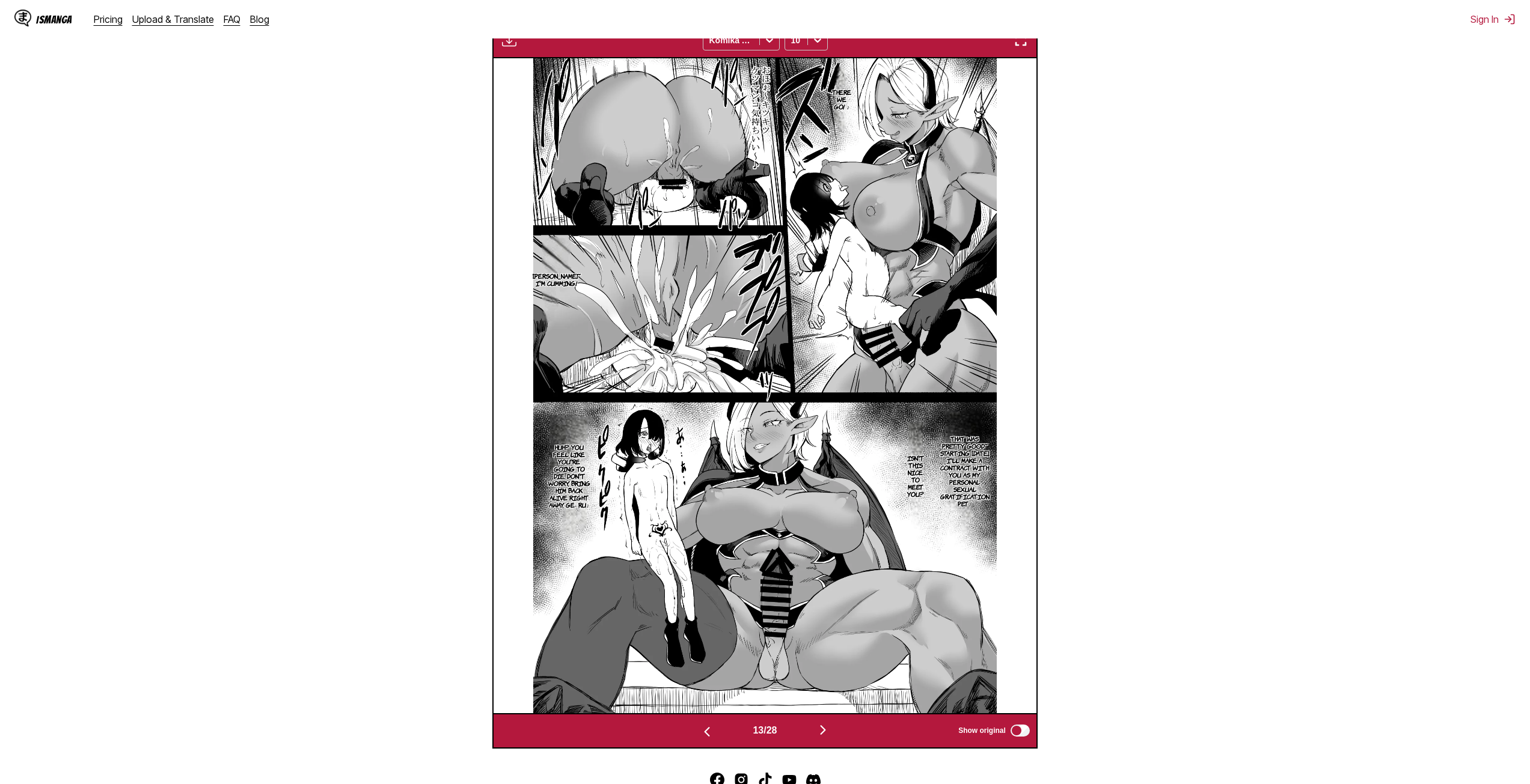
click at [824, 726] on img "button" at bounding box center [823, 730] width 15 height 15
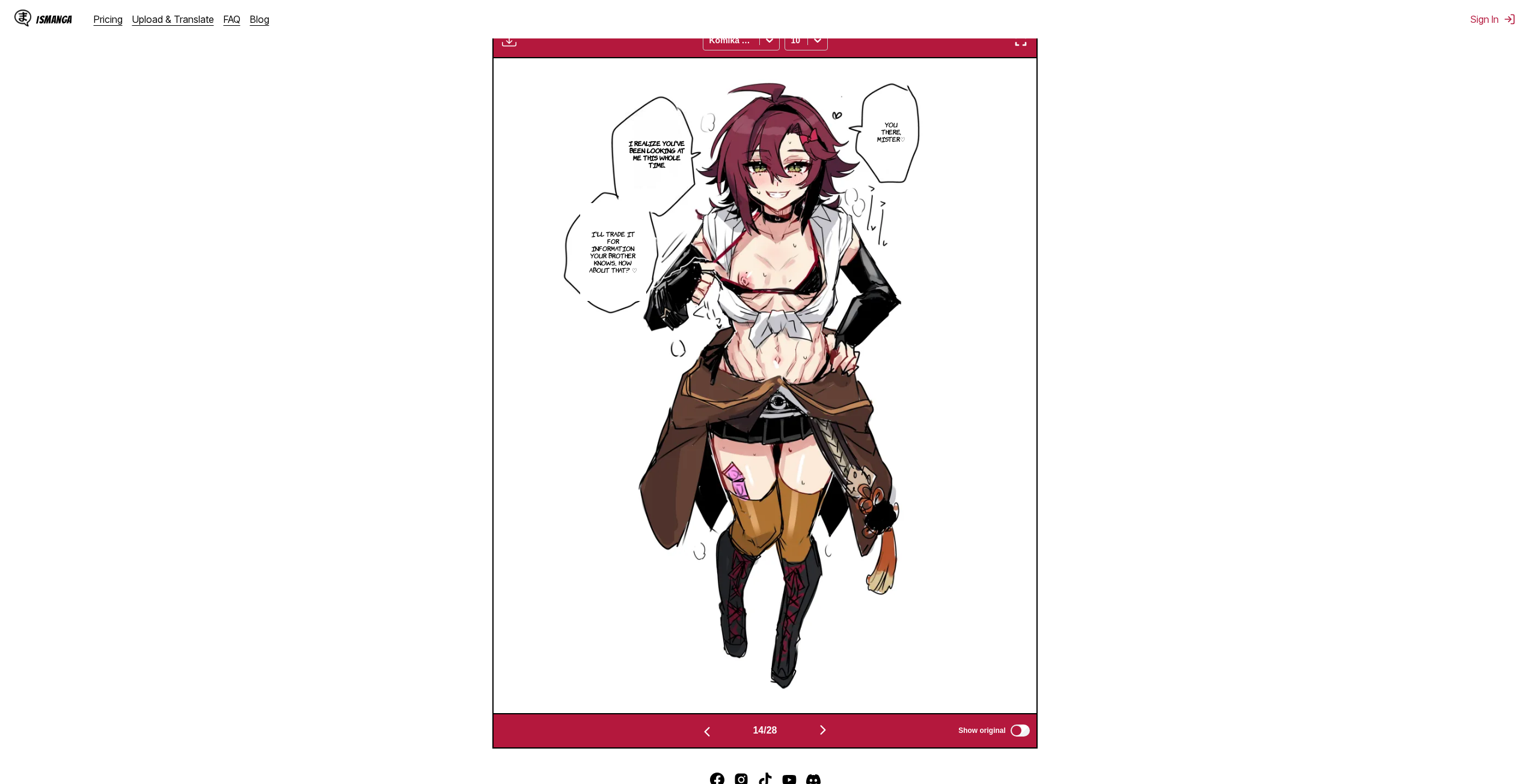
click at [824, 726] on img "button" at bounding box center [823, 730] width 15 height 15
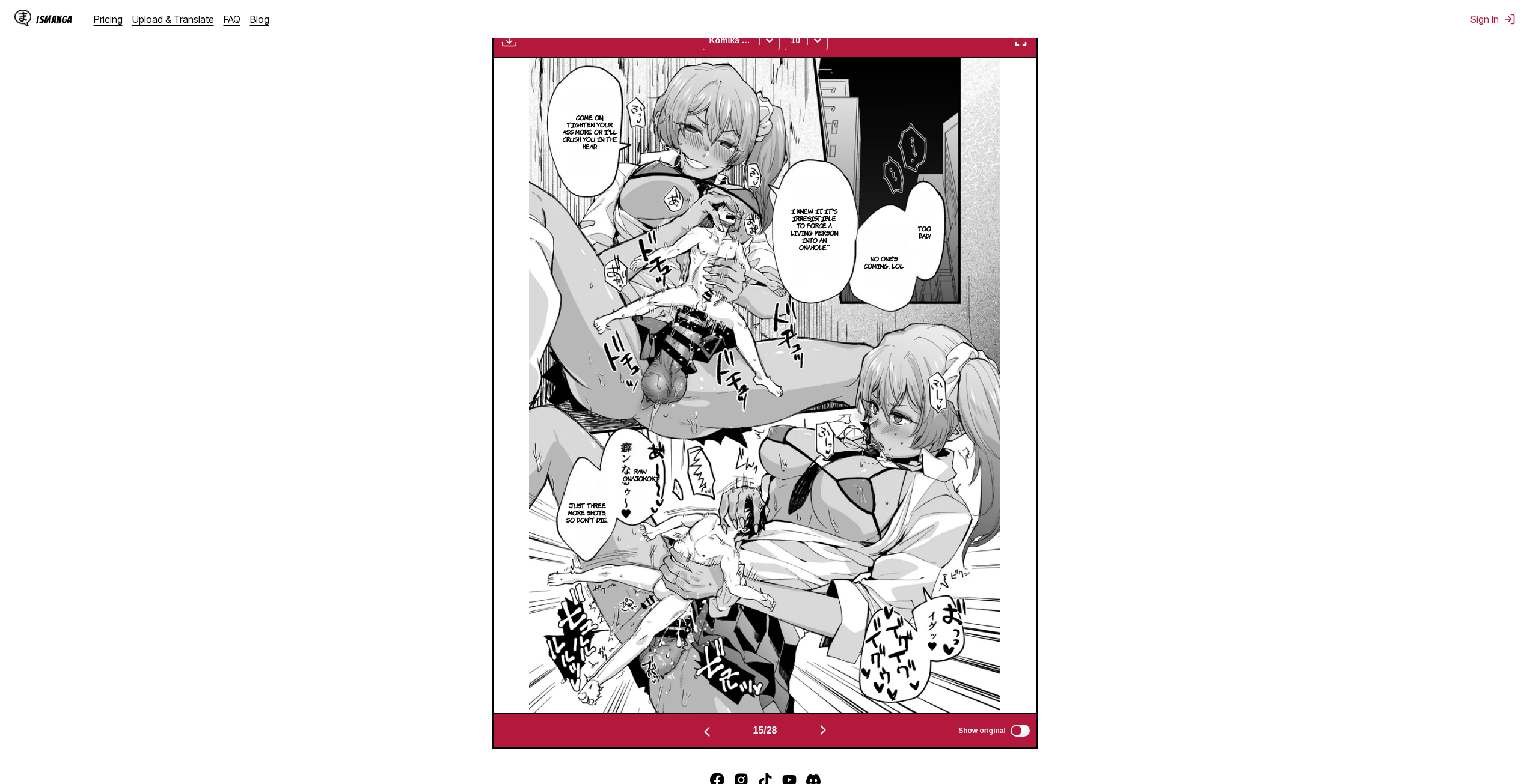
click at [825, 726] on img "button" at bounding box center [823, 730] width 15 height 15
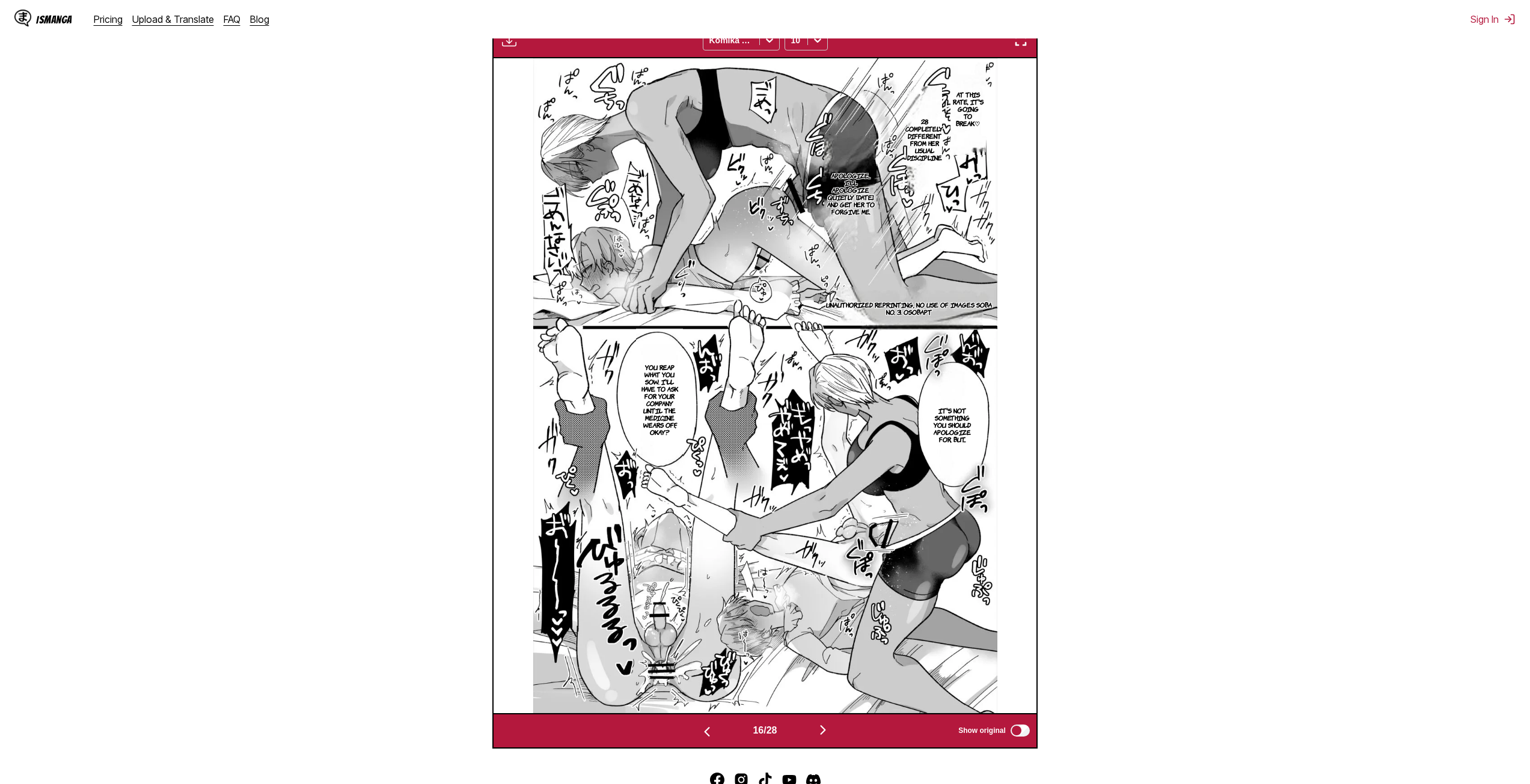
click at [825, 726] on img "button" at bounding box center [823, 730] width 15 height 15
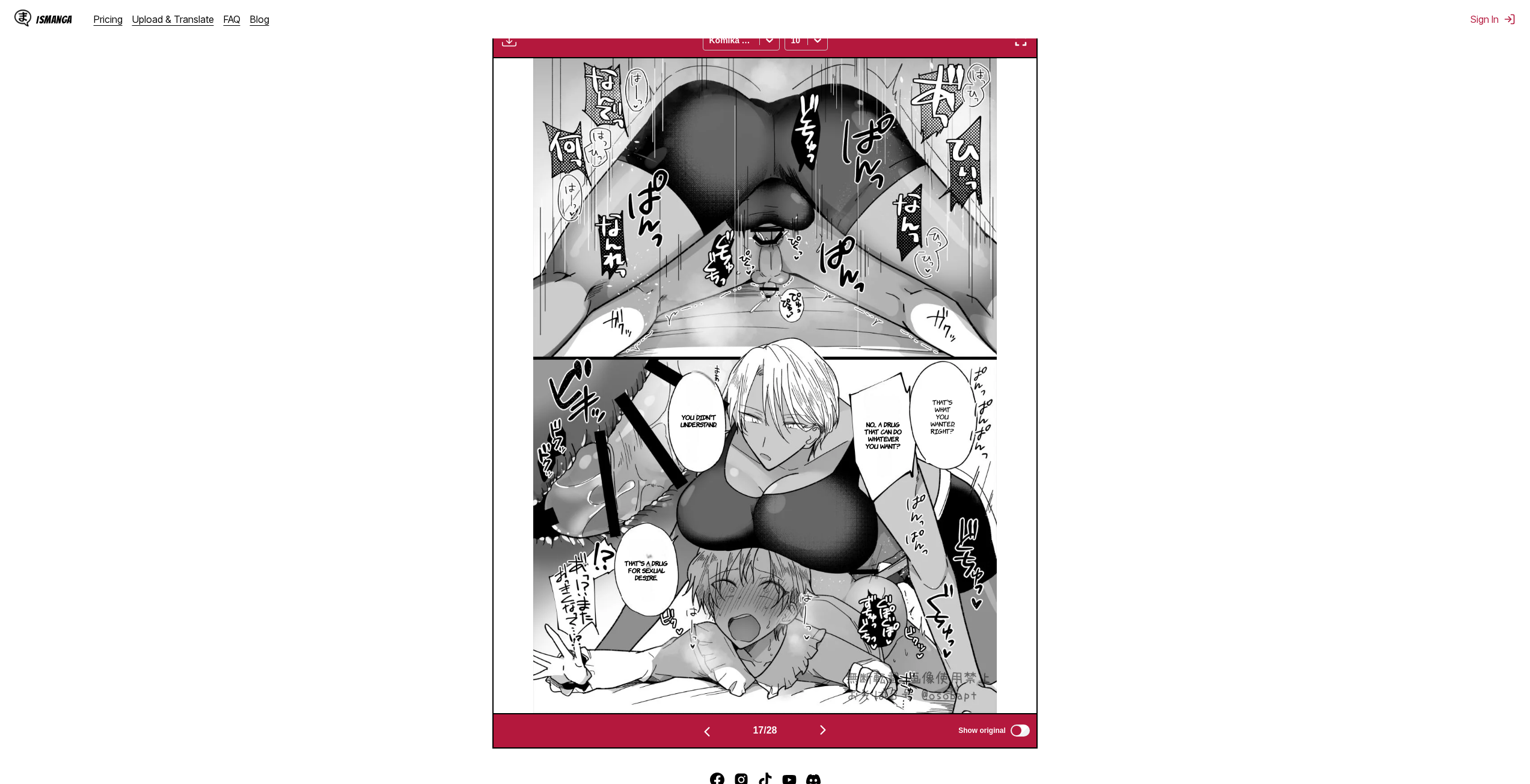
click at [708, 732] on img "button" at bounding box center [707, 732] width 15 height 15
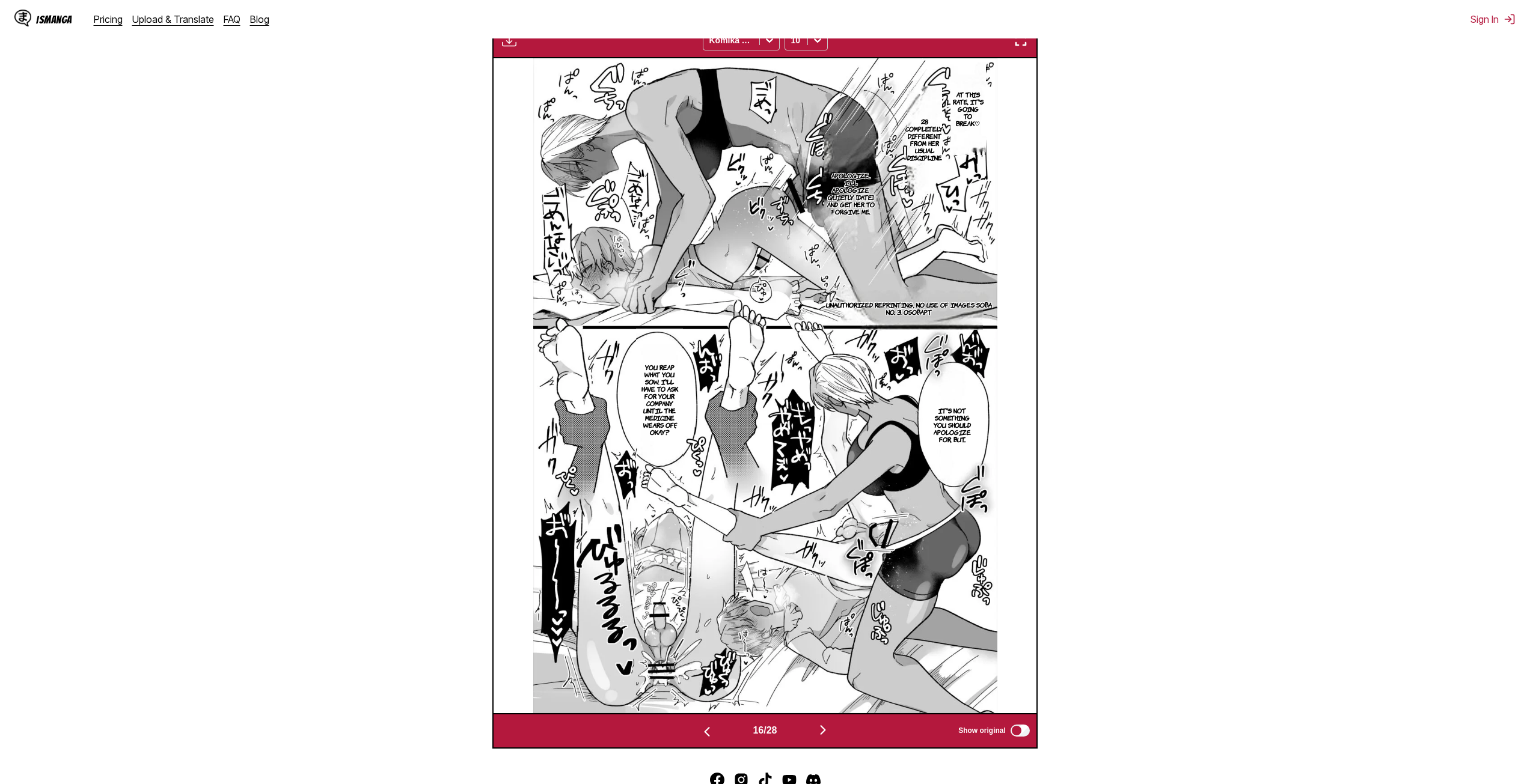
click at [824, 735] on img "button" at bounding box center [823, 730] width 15 height 15
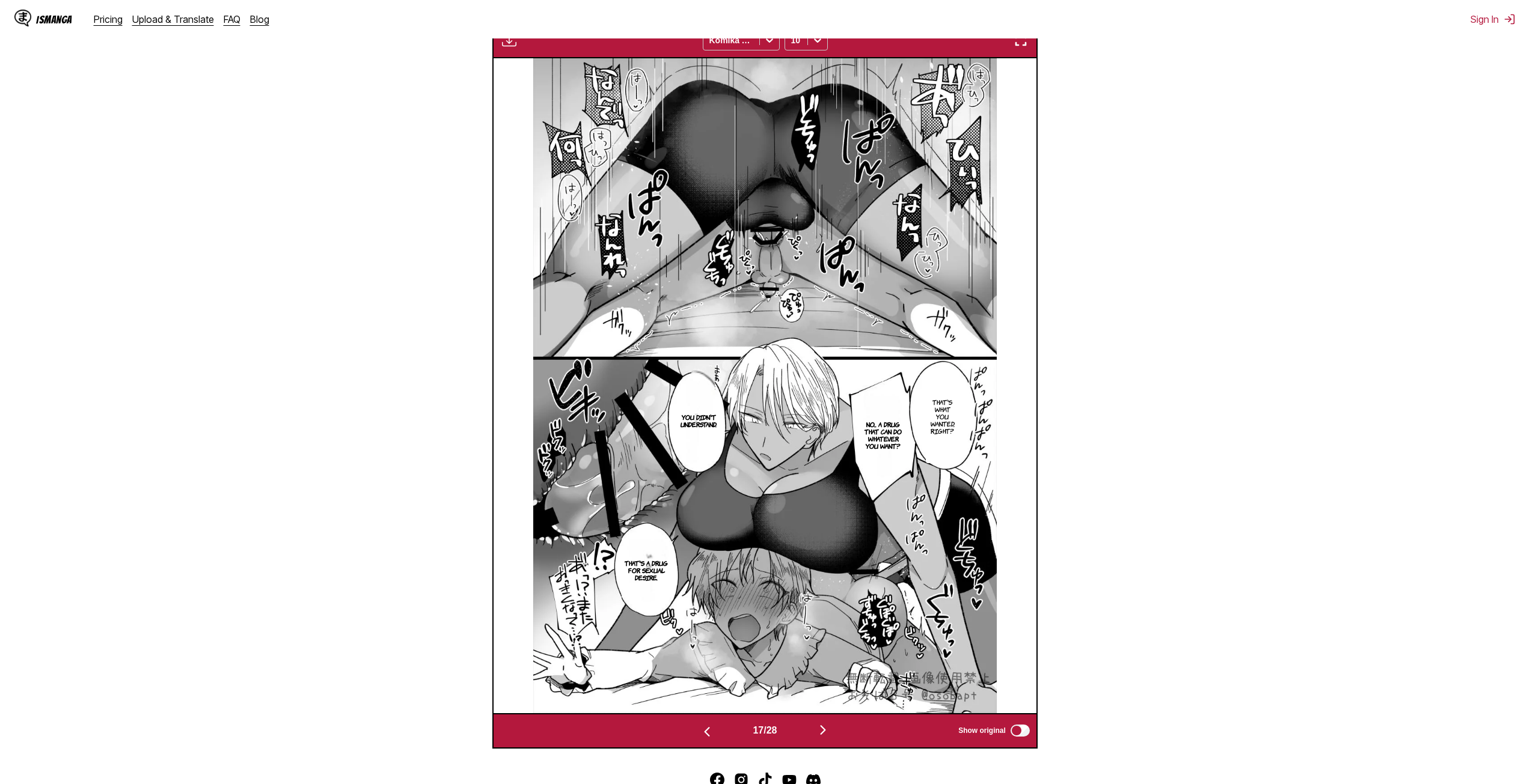
click at [824, 735] on img "button" at bounding box center [823, 730] width 15 height 15
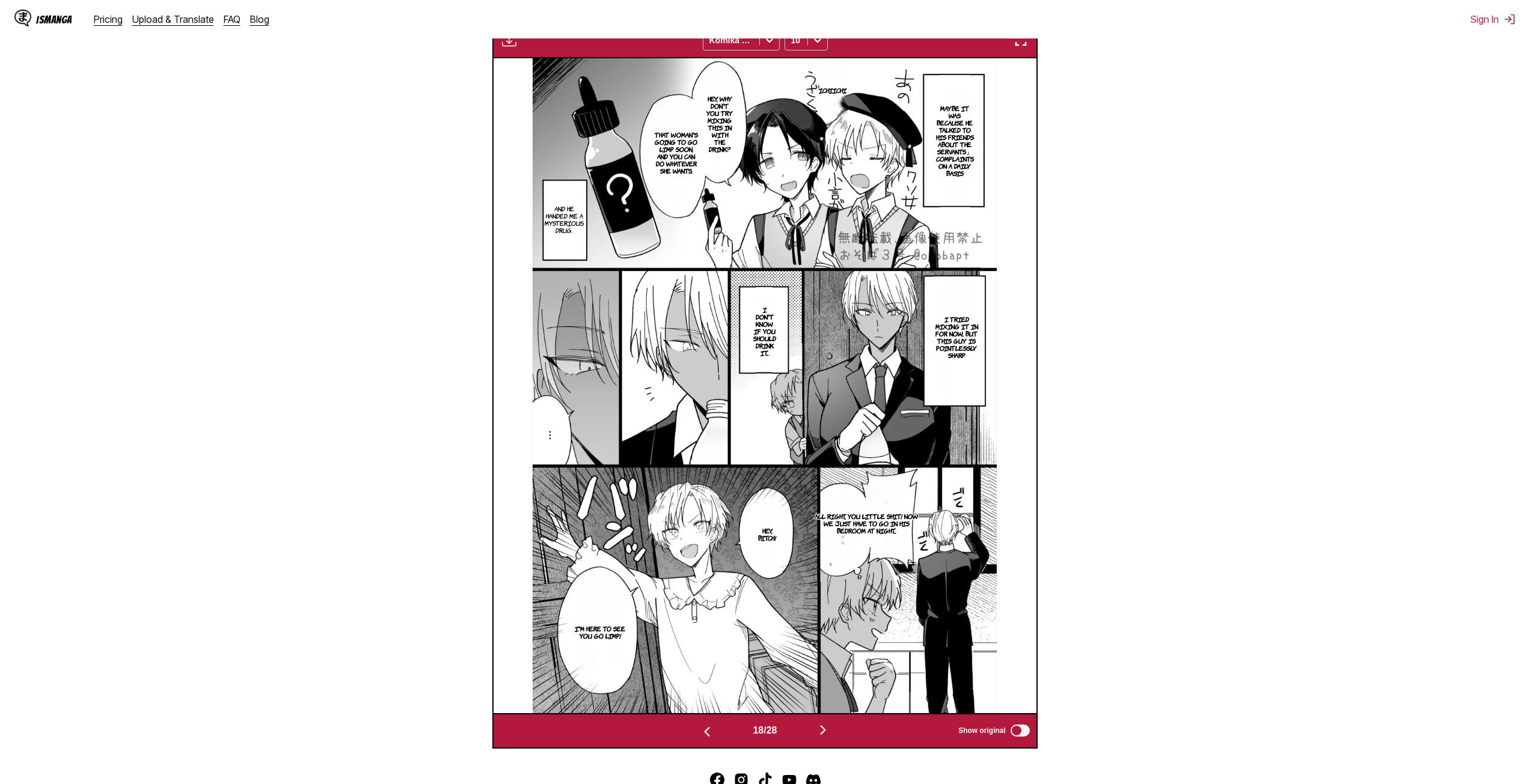
click at [704, 736] on img "button" at bounding box center [707, 732] width 15 height 15
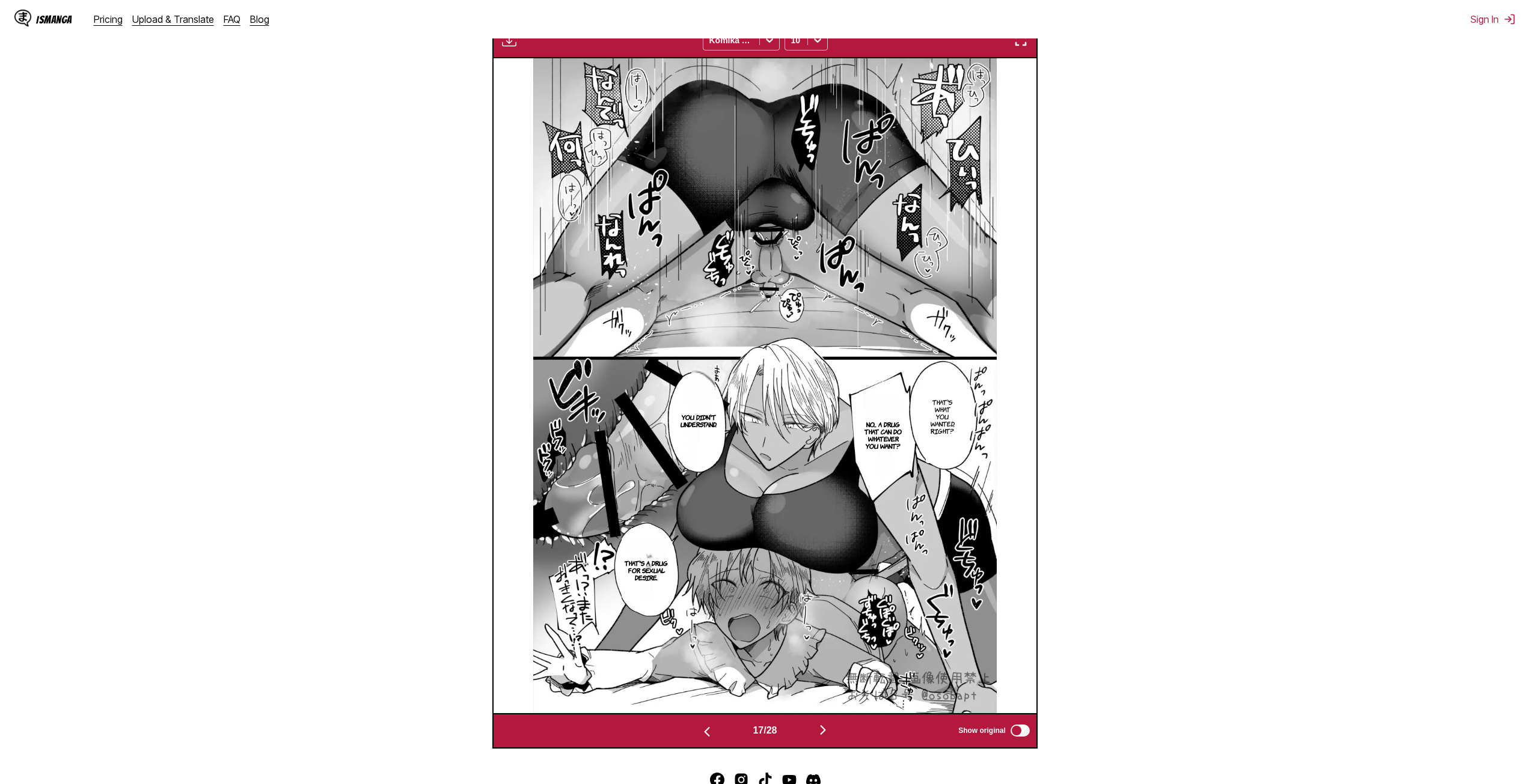
click at [706, 735] on img "button" at bounding box center [707, 732] width 15 height 15
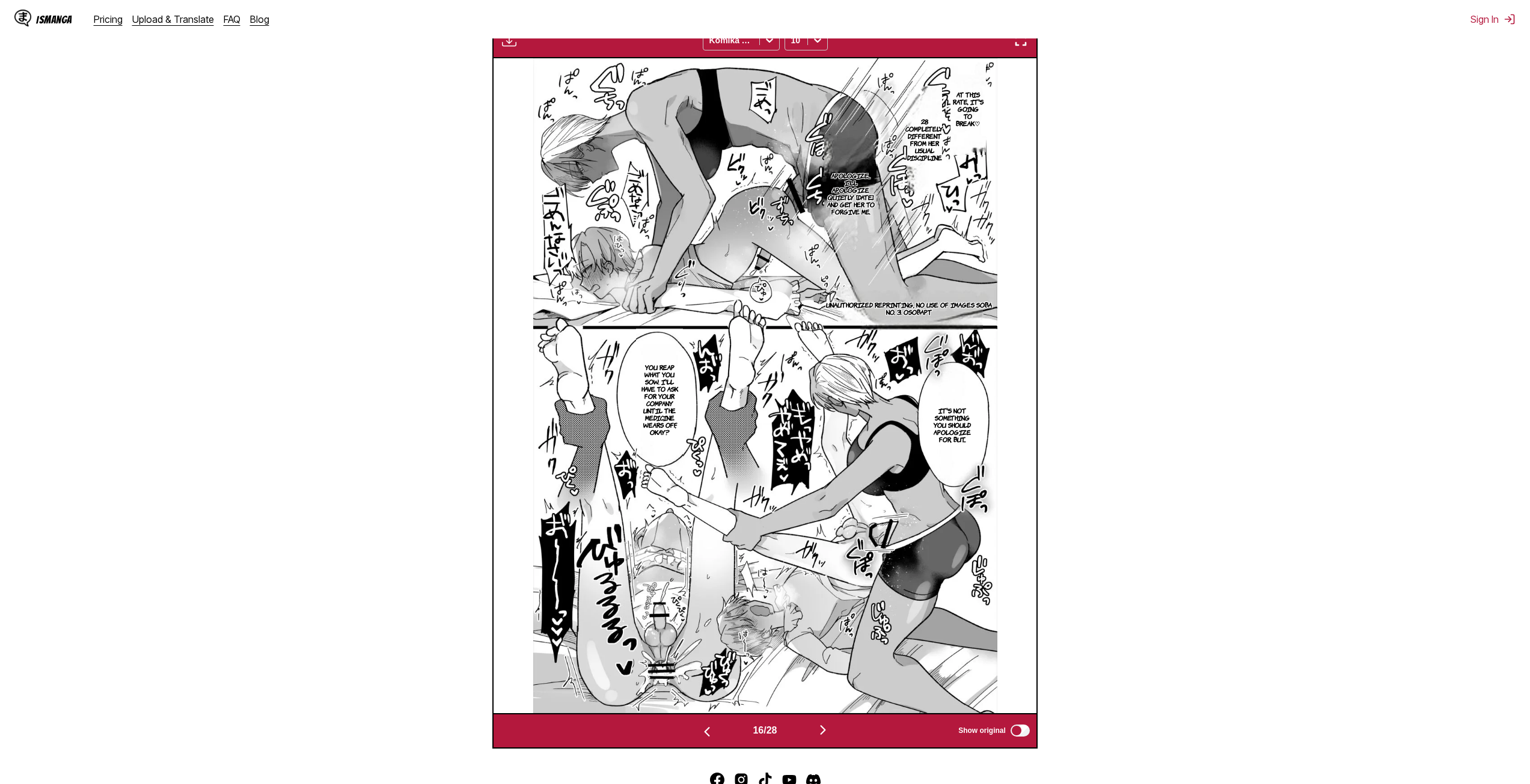
click at [828, 732] on img "button" at bounding box center [823, 730] width 15 height 15
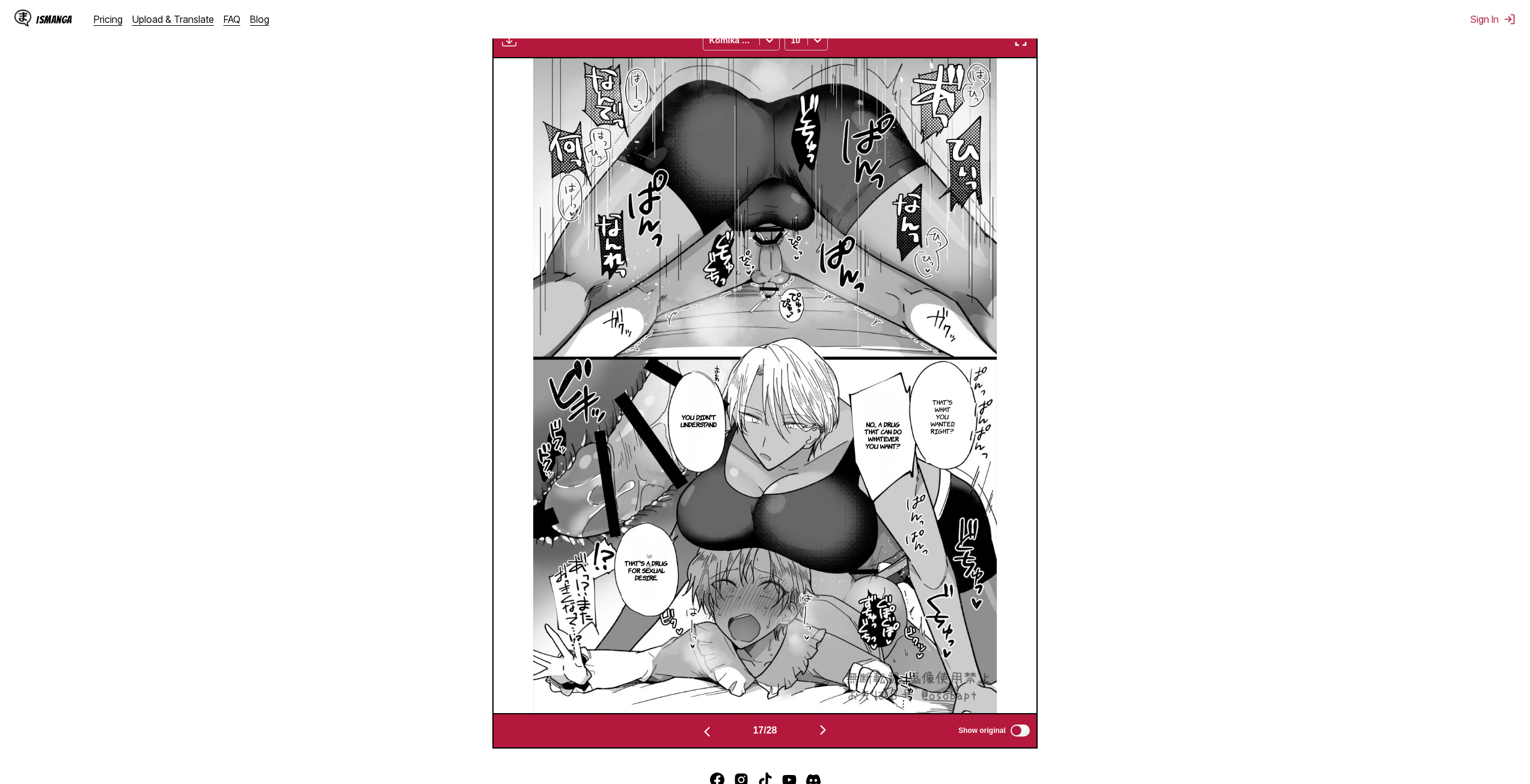
click at [828, 732] on img "button" at bounding box center [823, 730] width 15 height 15
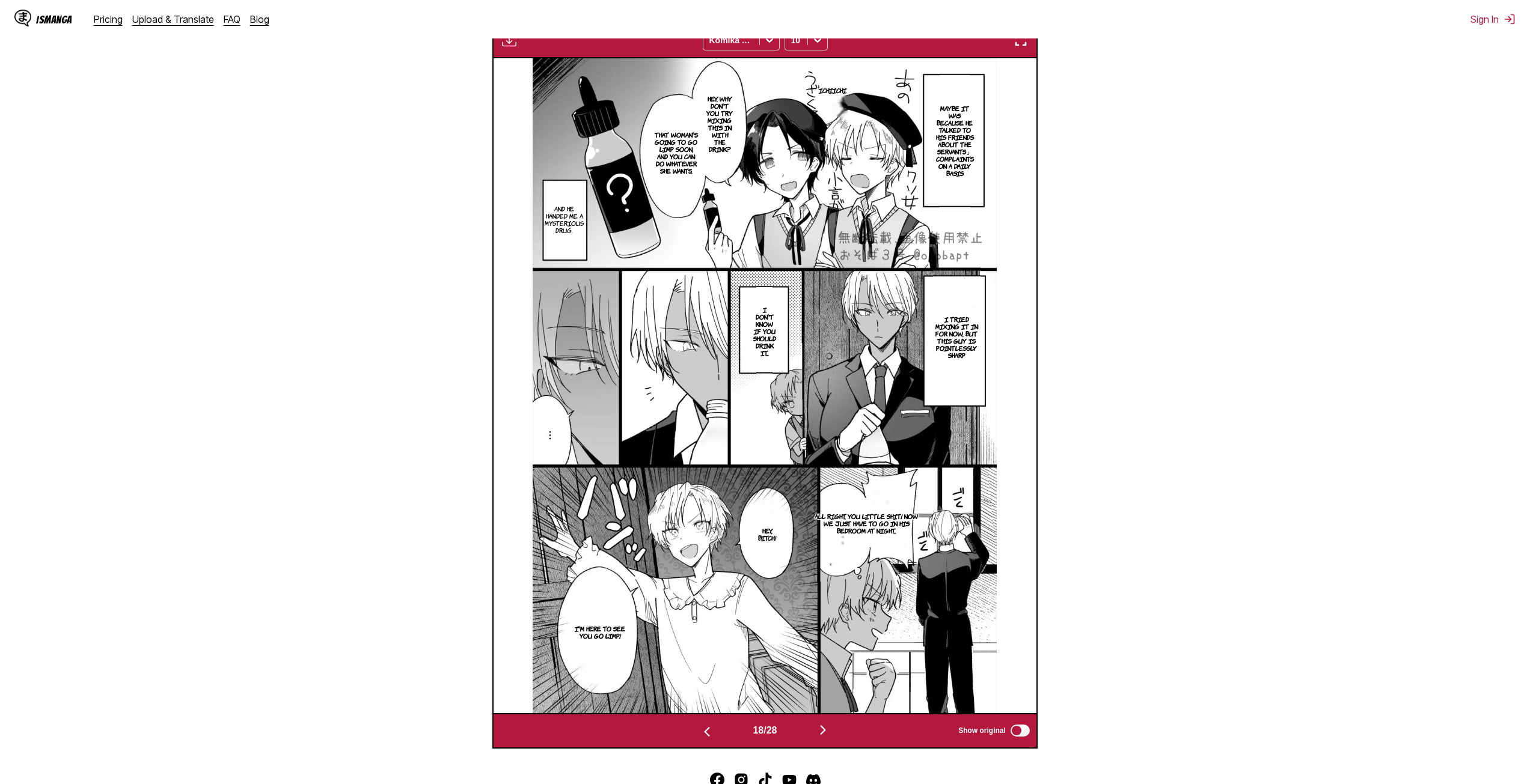
click at [828, 732] on img "button" at bounding box center [823, 730] width 15 height 15
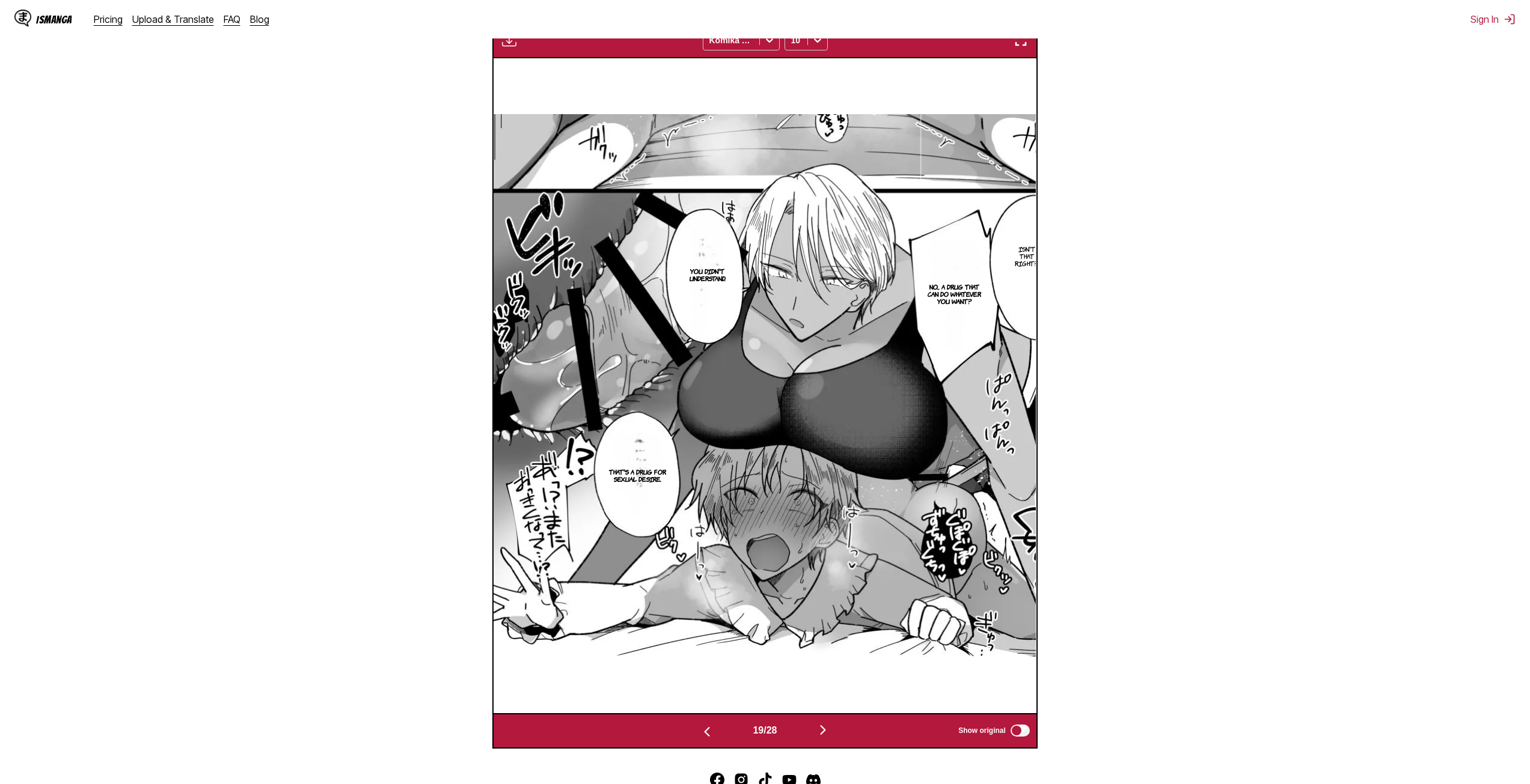
click at [828, 731] on img "button" at bounding box center [823, 730] width 15 height 15
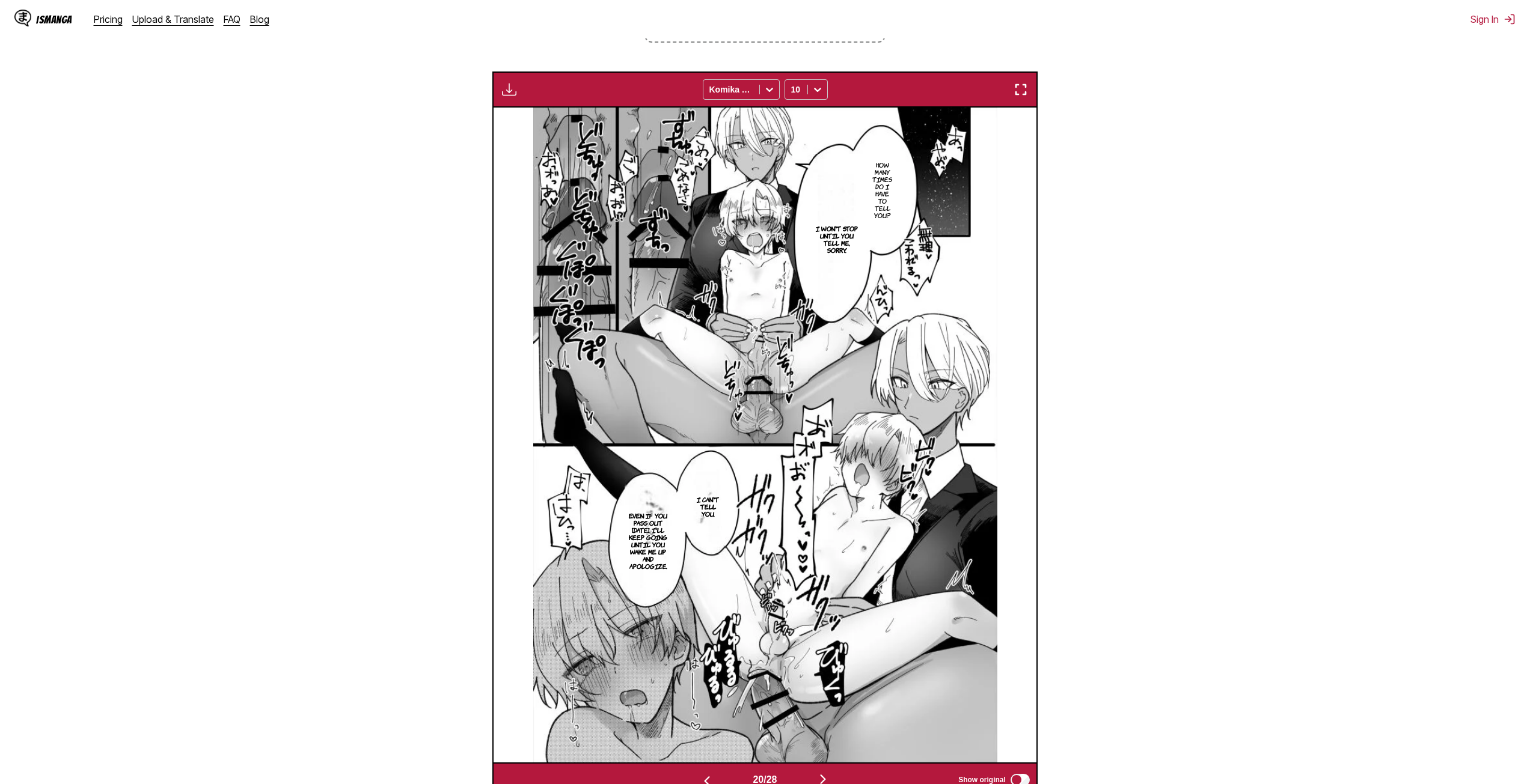
scroll to position [340, 0]
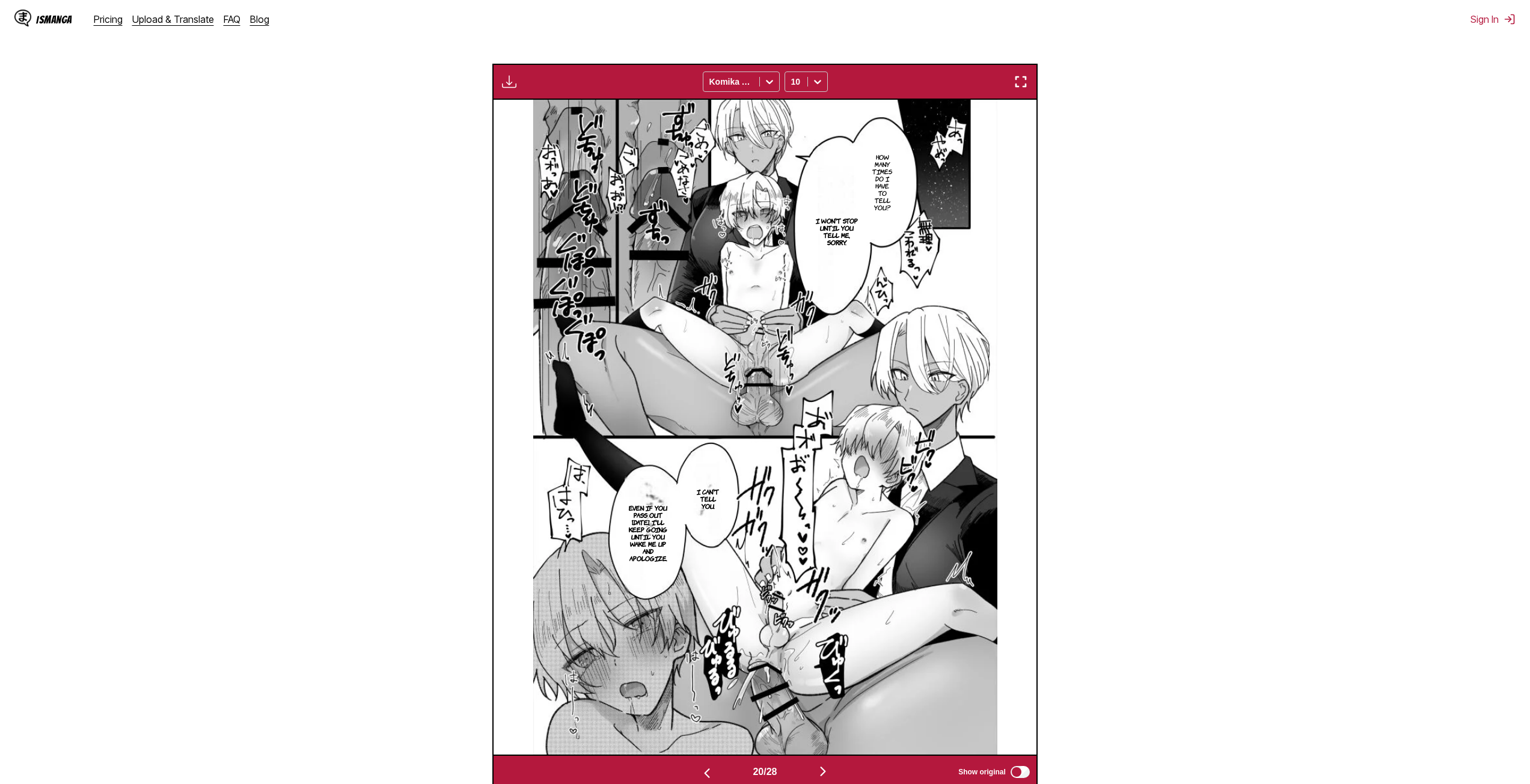
click at [704, 777] on img "button" at bounding box center [707, 774] width 15 height 15
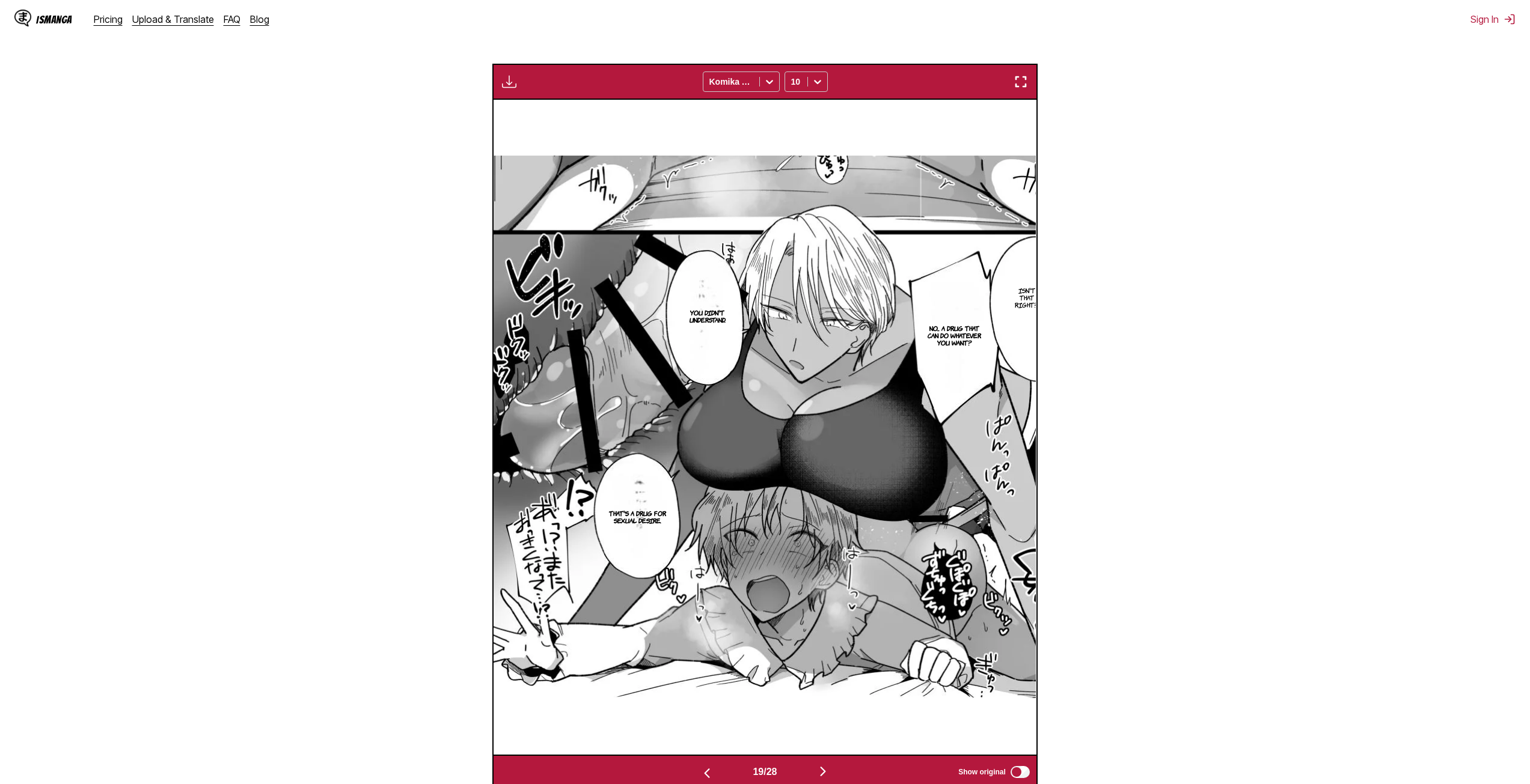
click at [822, 774] on img "button" at bounding box center [823, 772] width 15 height 15
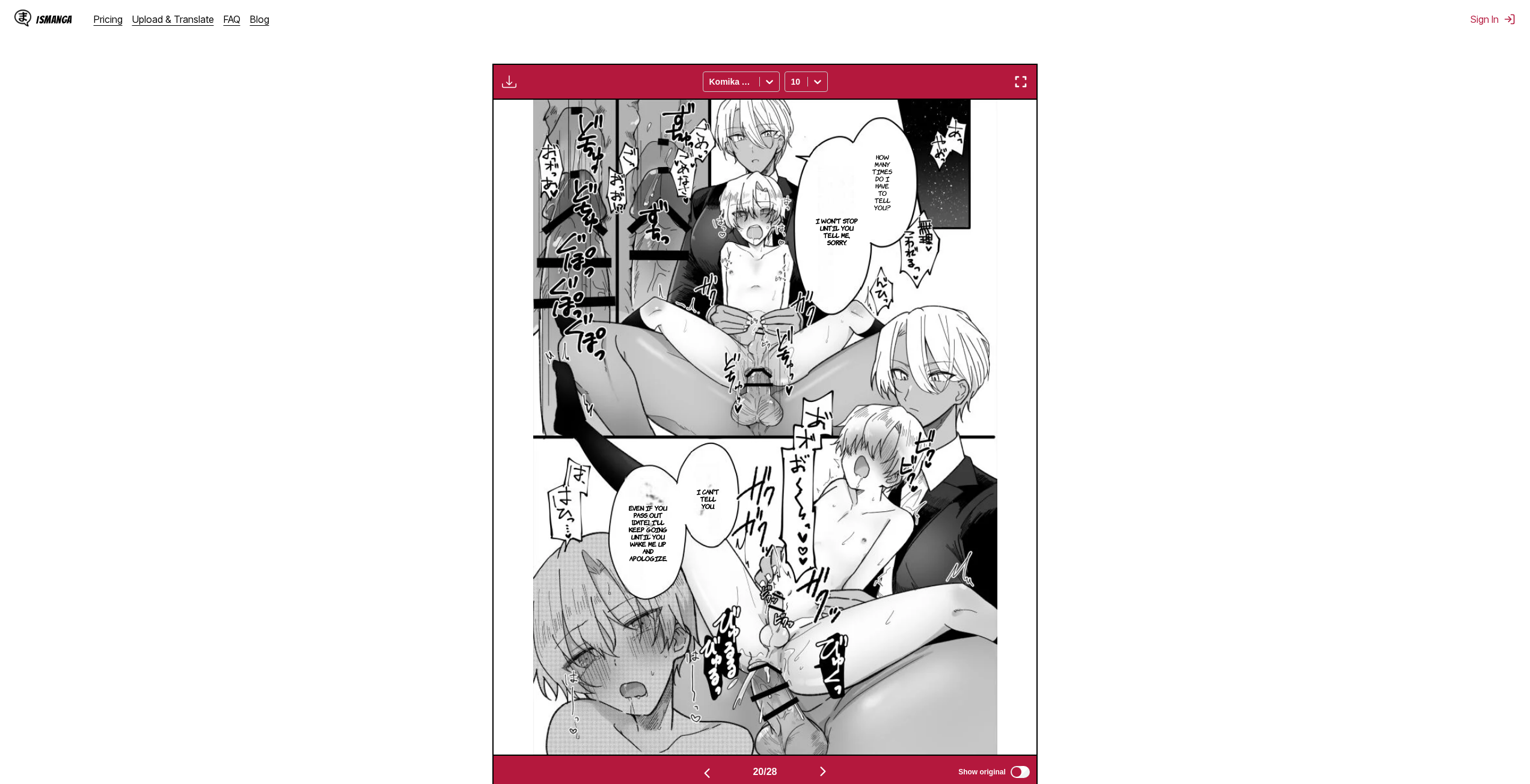
click at [822, 772] on img "button" at bounding box center [823, 772] width 15 height 15
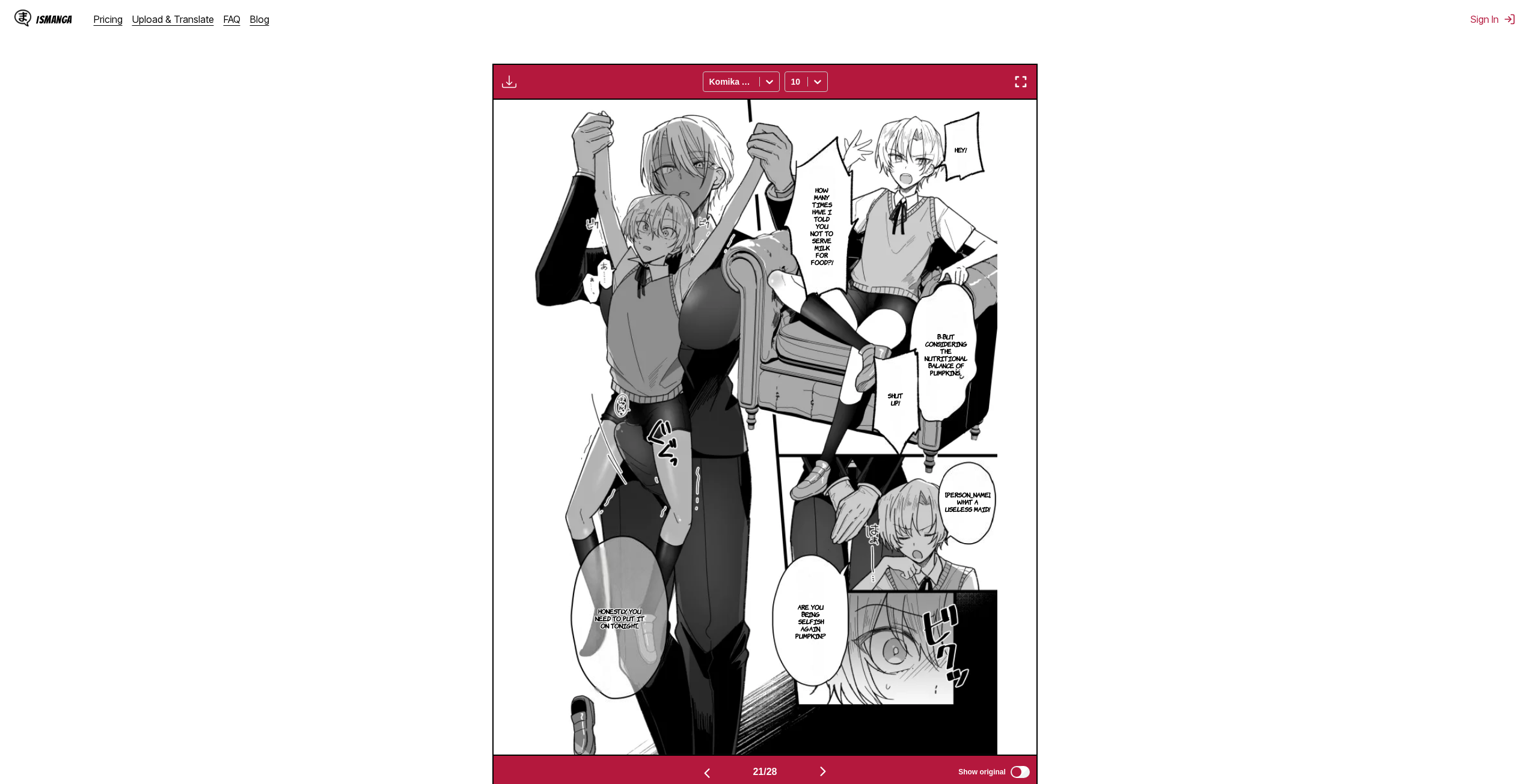
click at [822, 771] on img "button" at bounding box center [823, 772] width 15 height 15
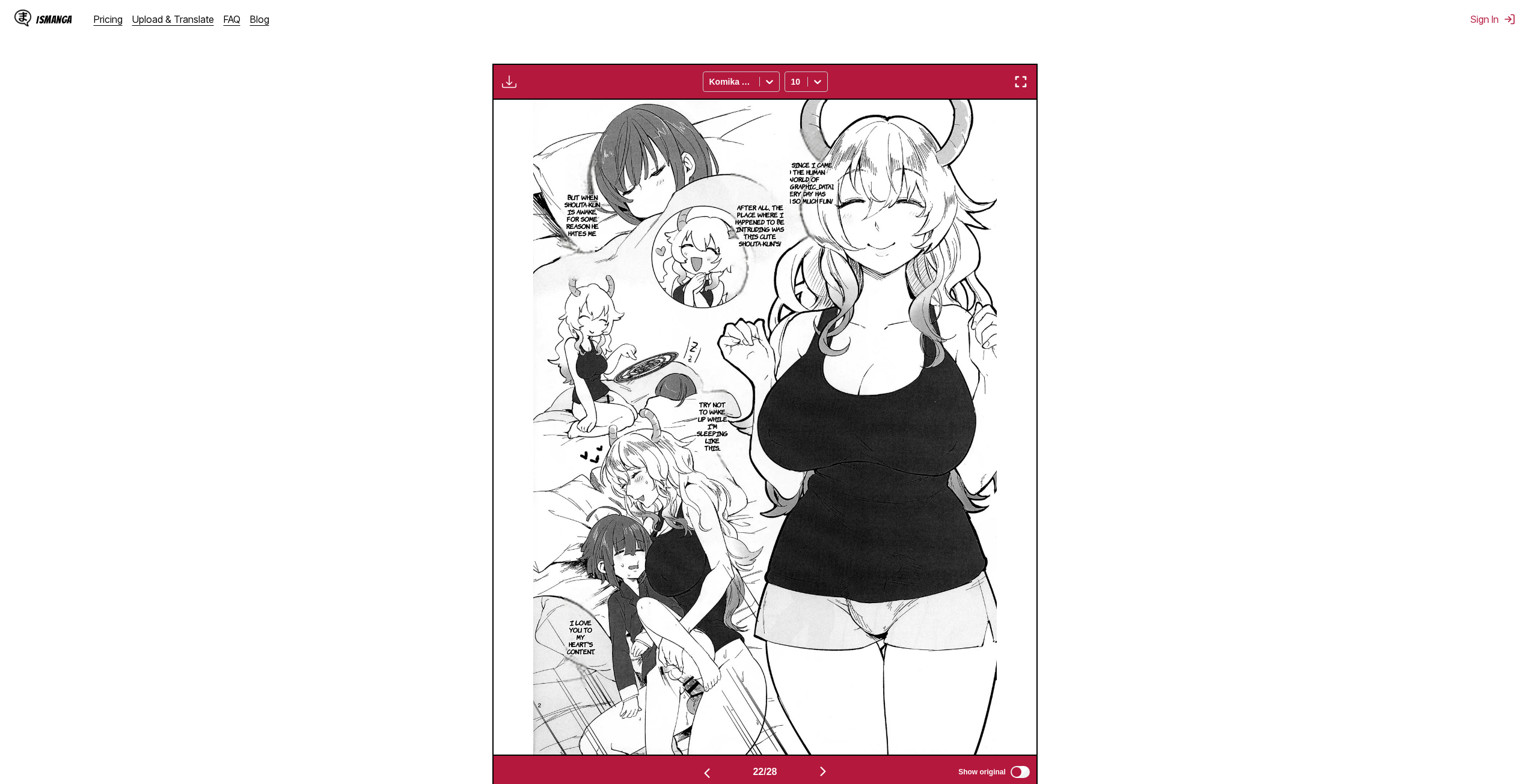
click at [818, 770] on button "button" at bounding box center [823, 772] width 72 height 18
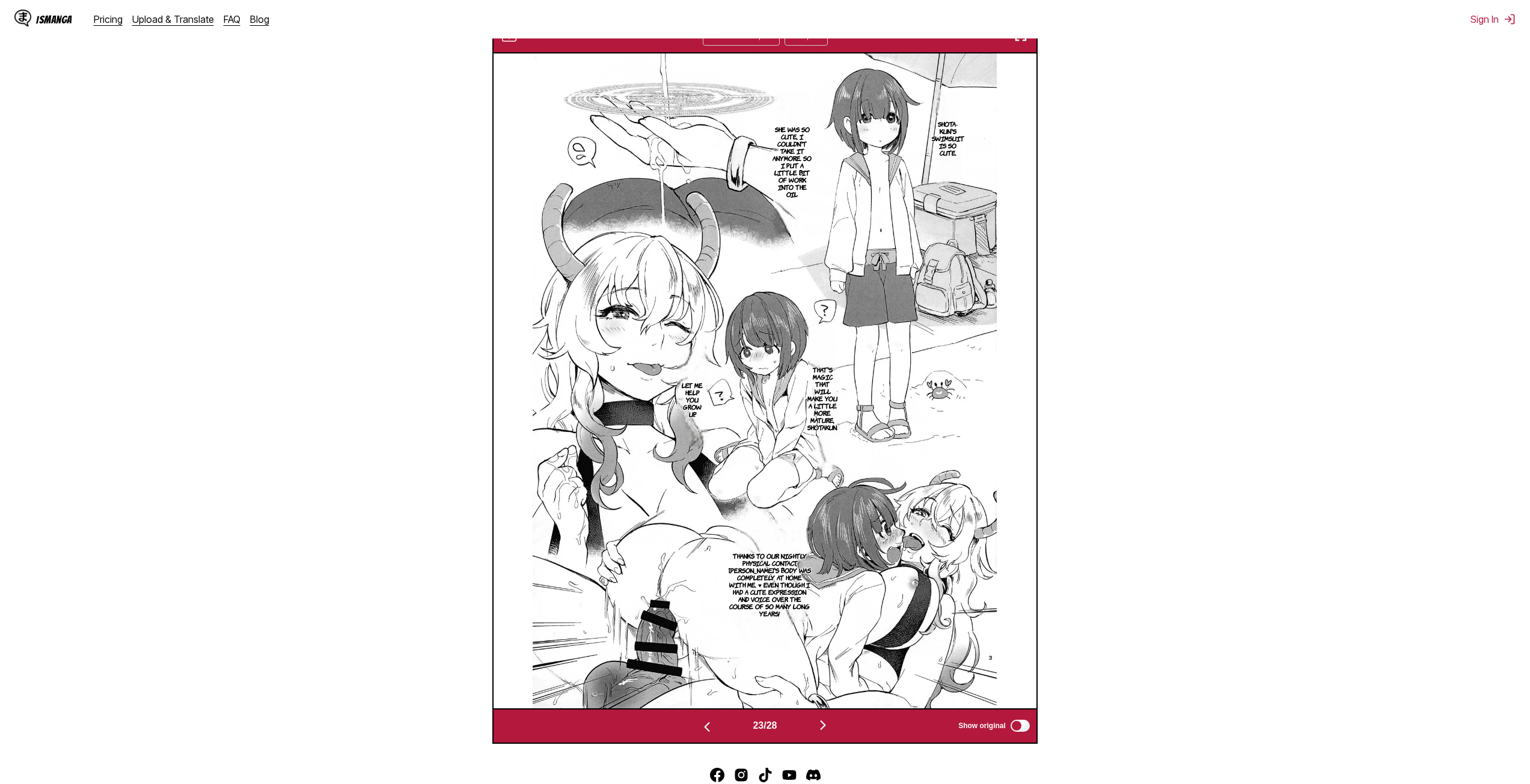
scroll to position [386, 0]
click at [828, 726] on img "button" at bounding box center [823, 725] width 15 height 15
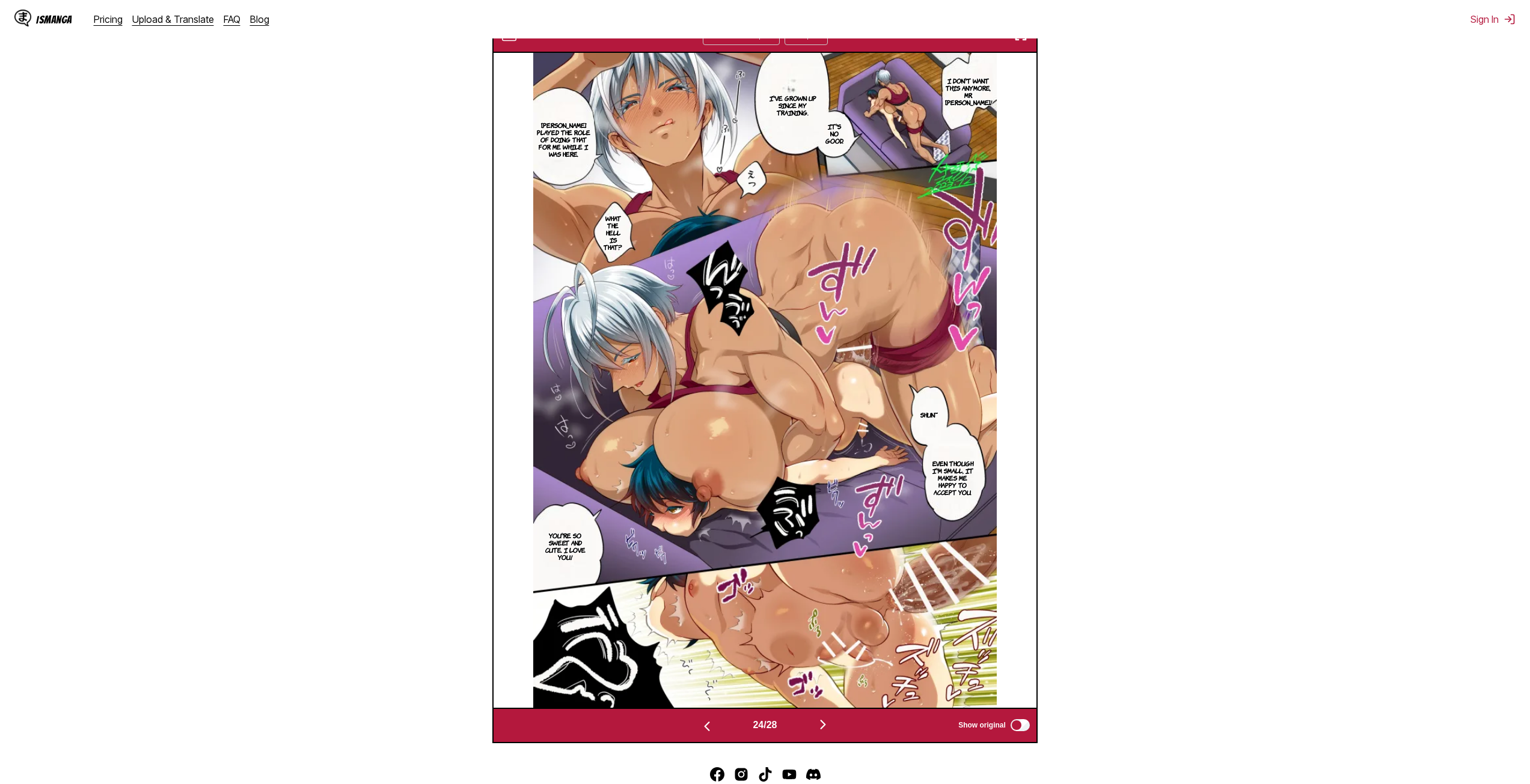
click at [825, 723] on img "button" at bounding box center [823, 725] width 15 height 15
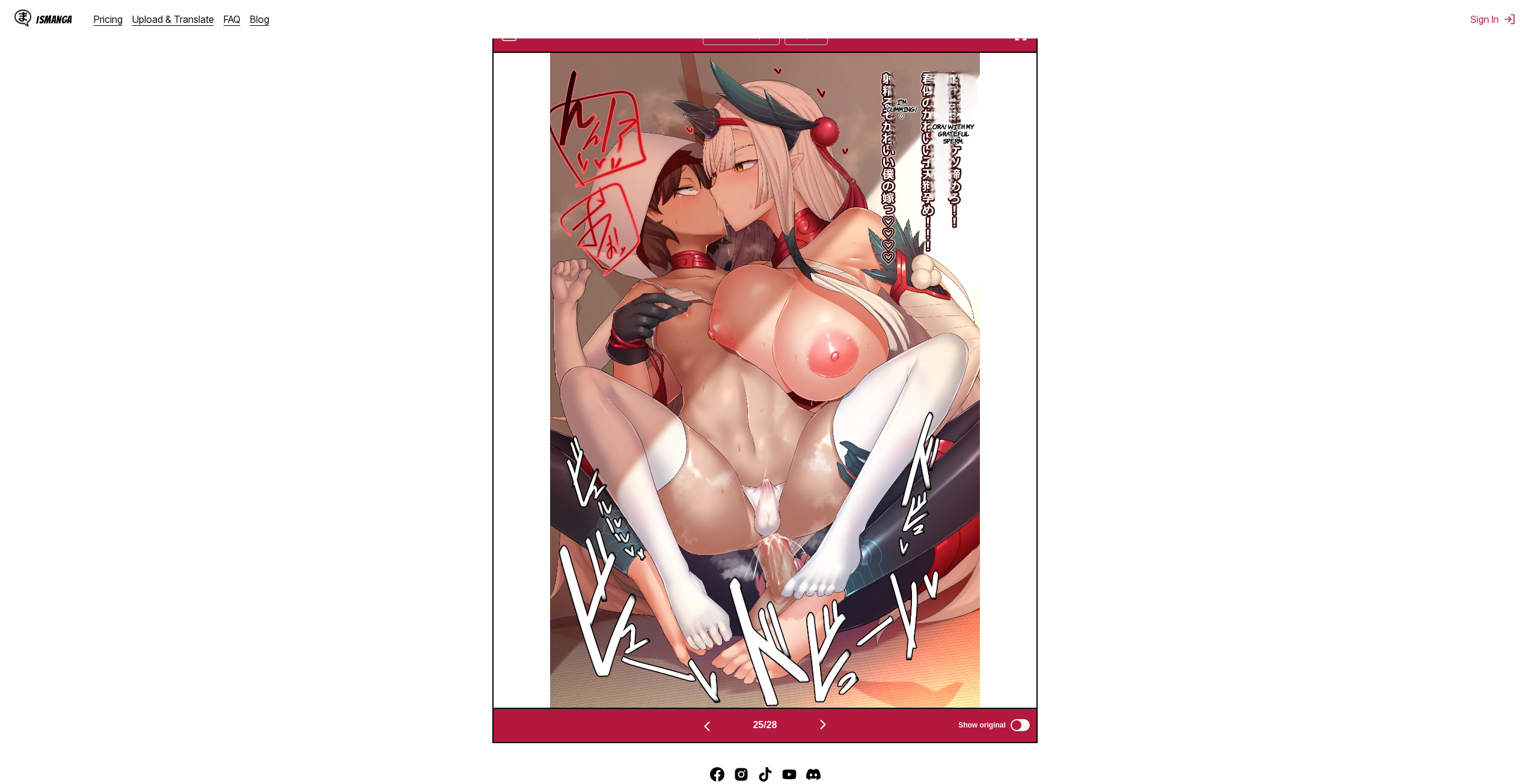
click at [825, 722] on img "button" at bounding box center [823, 725] width 15 height 15
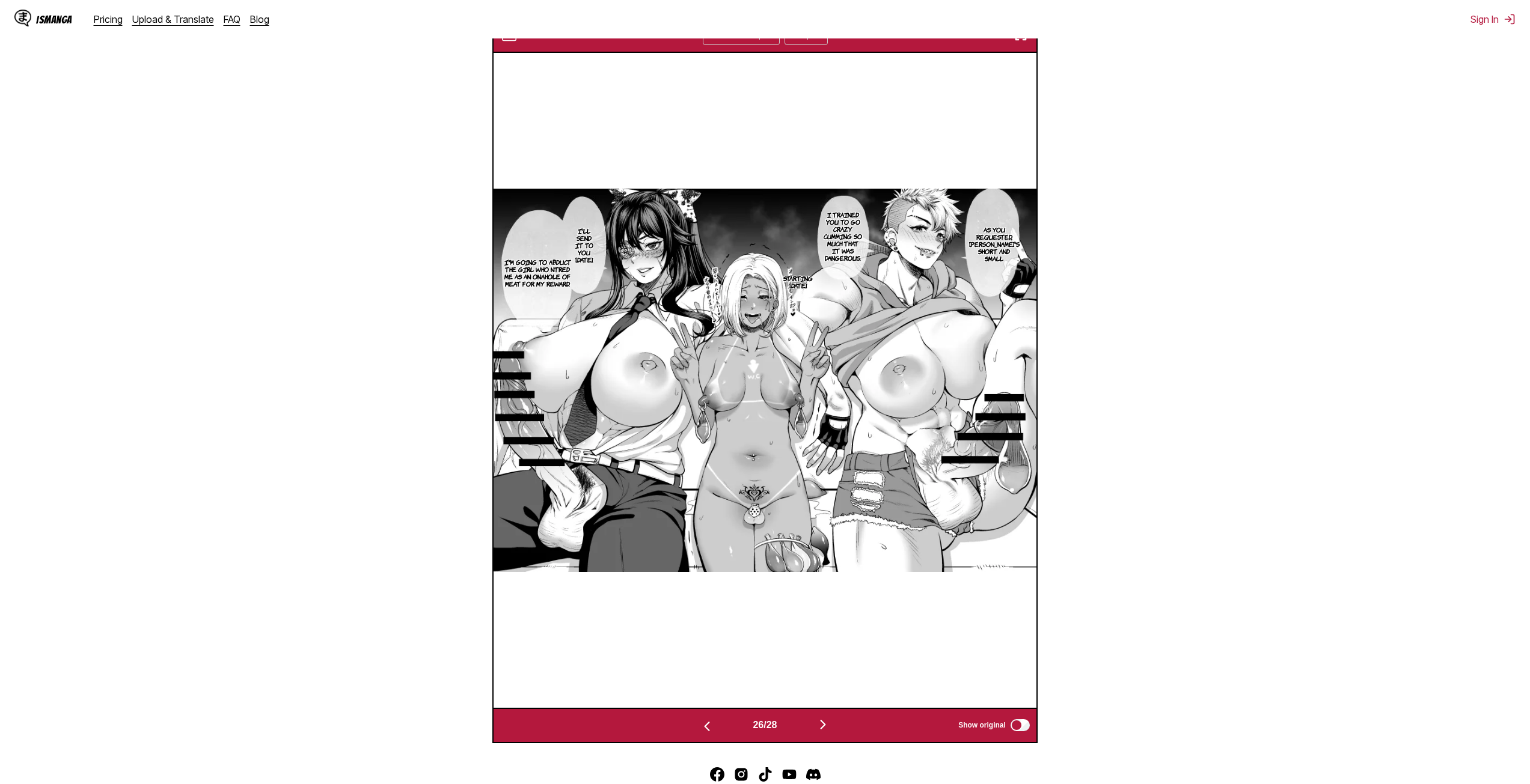
click at [823, 722] on img "button" at bounding box center [823, 725] width 15 height 15
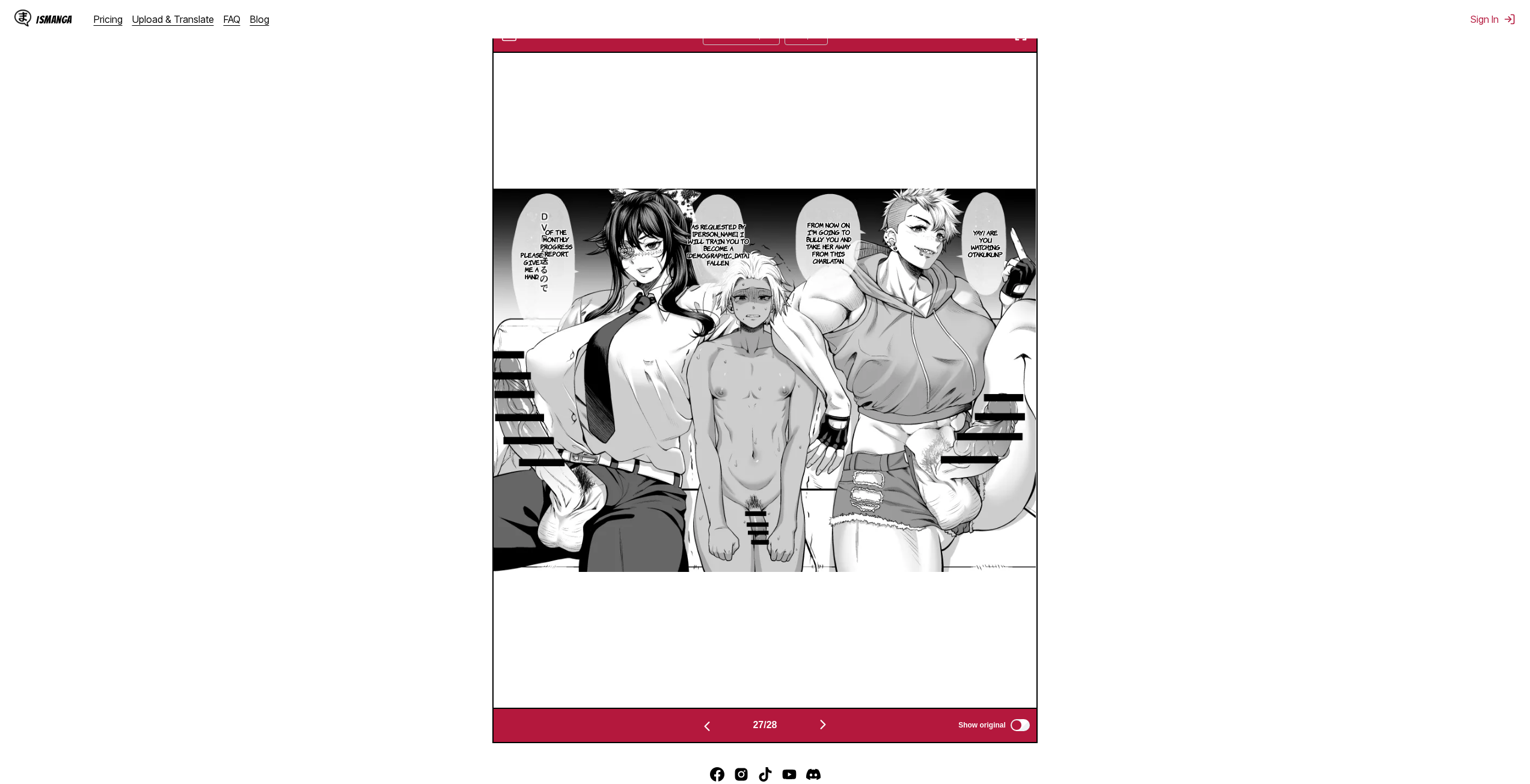
click at [823, 722] on img "button" at bounding box center [823, 725] width 15 height 15
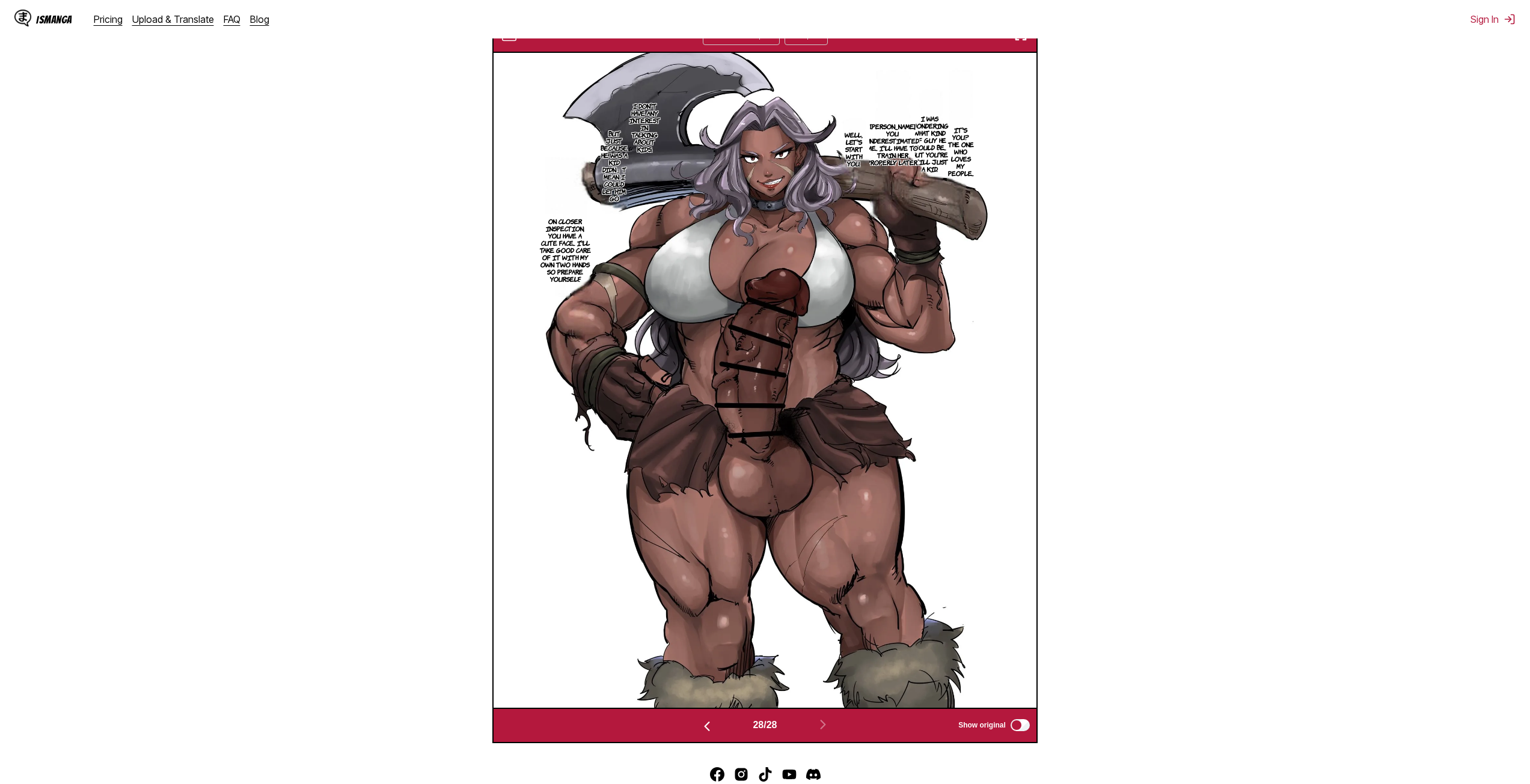
click at [700, 729] on img "button" at bounding box center [707, 726] width 15 height 15
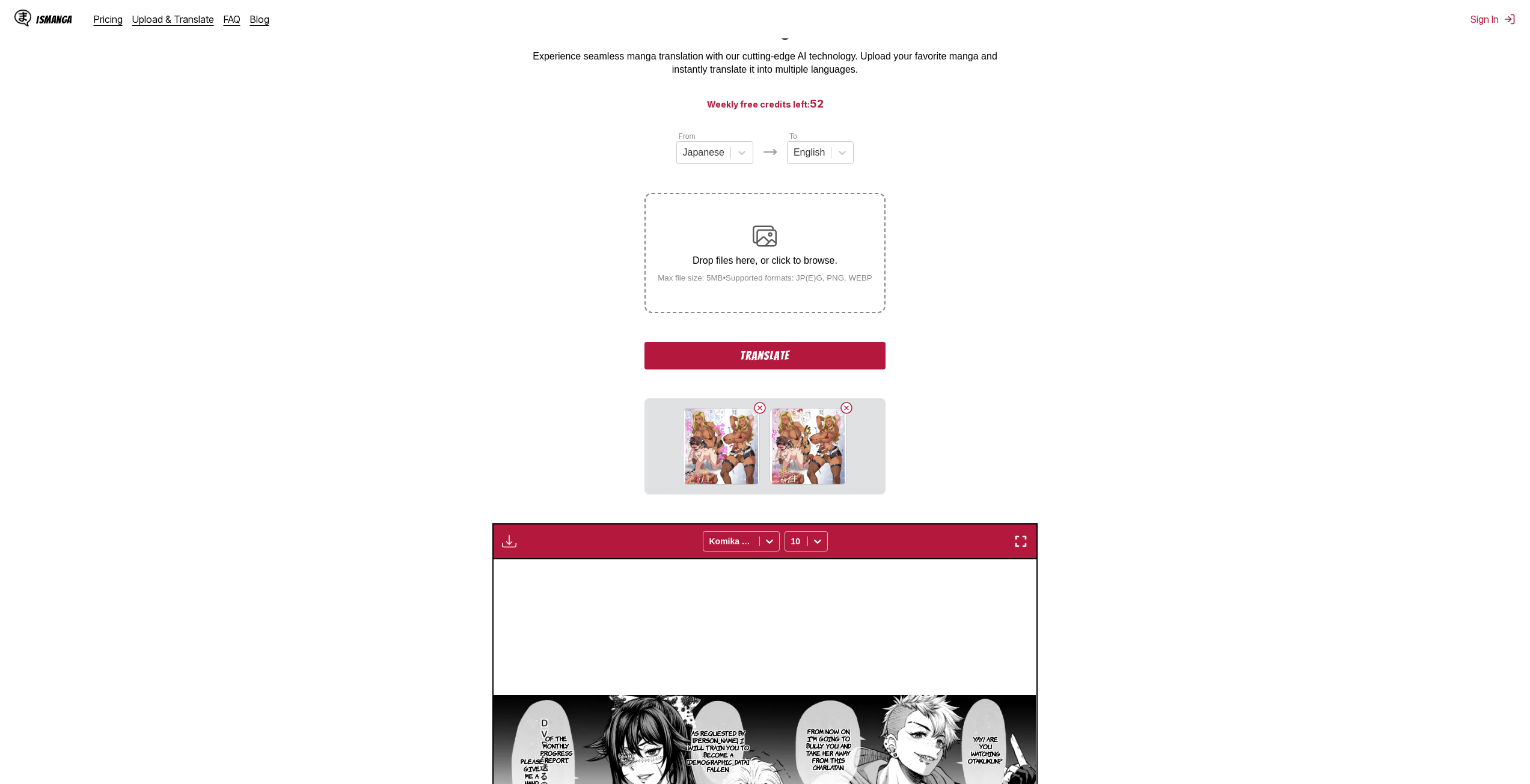
scroll to position [0, 0]
